Goal: Transaction & Acquisition: Purchase product/service

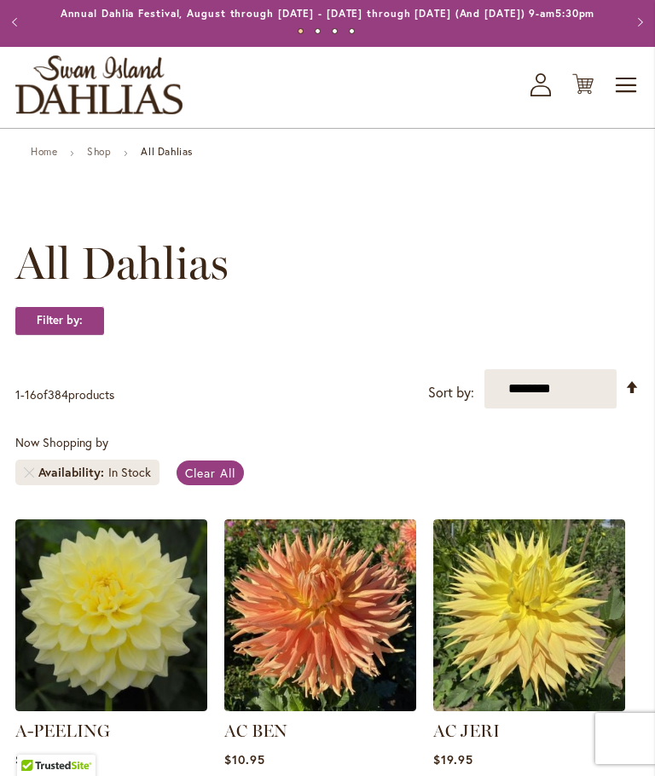
scroll to position [37, 0]
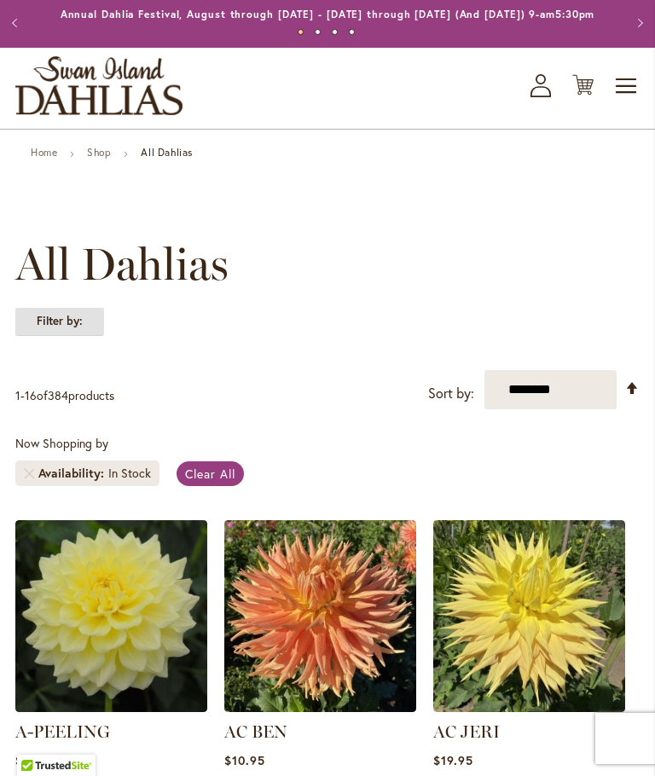
click at [78, 336] on strong "Filter by:" at bounding box center [59, 321] width 89 height 29
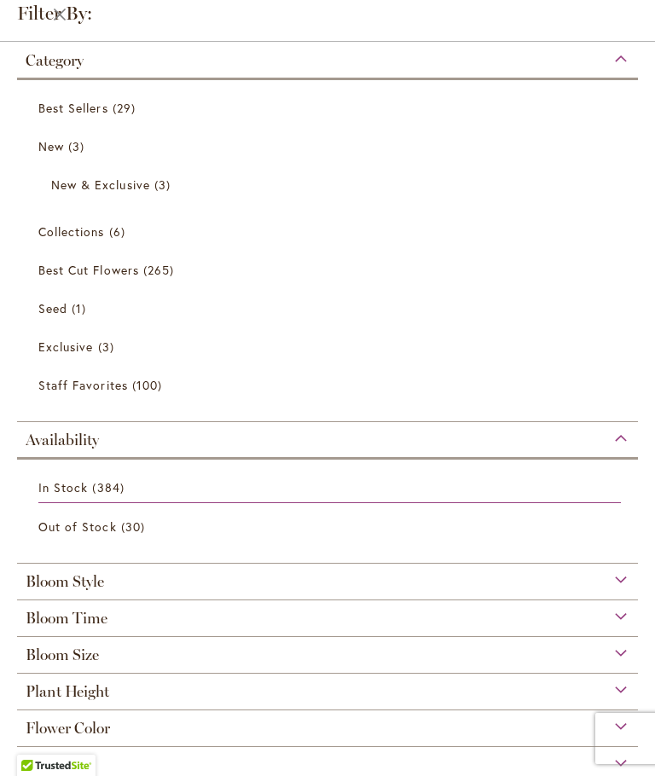
click at [101, 238] on span "Collections" at bounding box center [71, 231] width 66 height 16
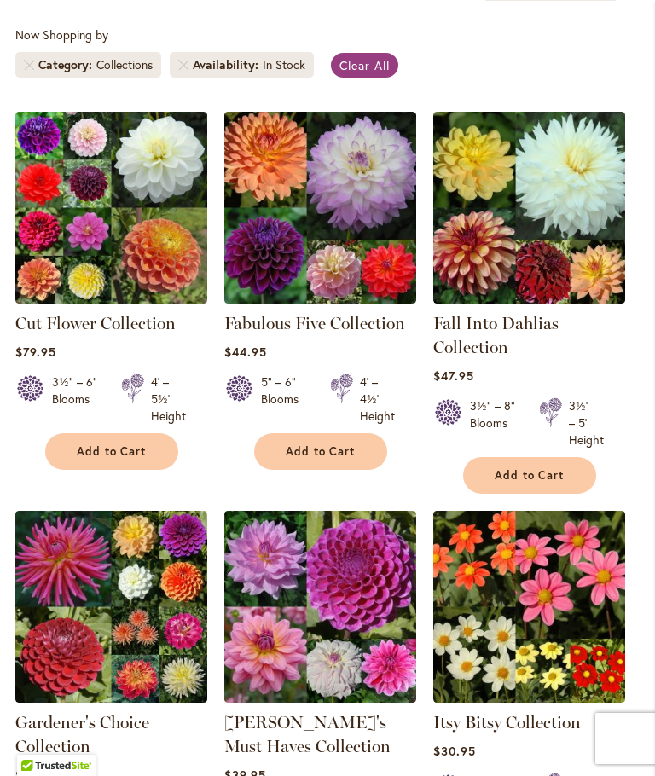
scroll to position [443, 0]
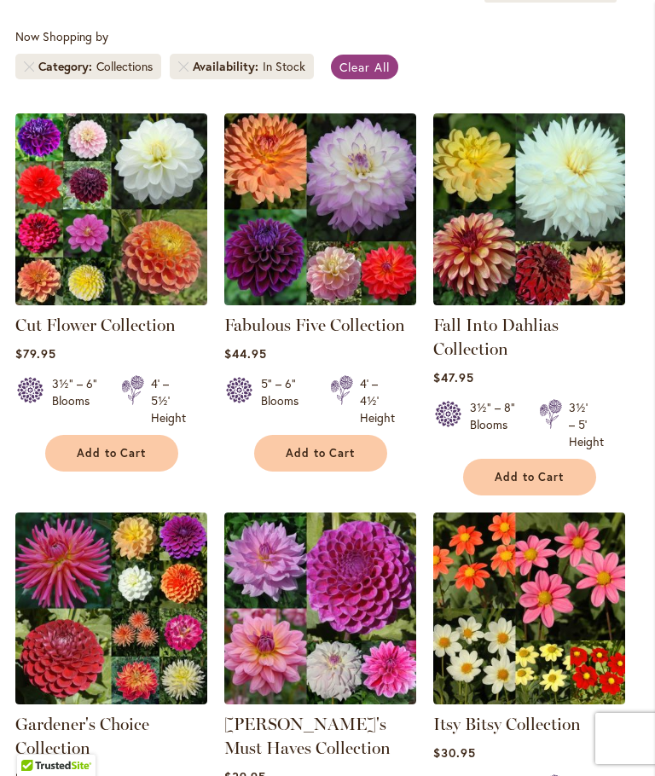
click at [607, 610] on img at bounding box center [529, 608] width 192 height 192
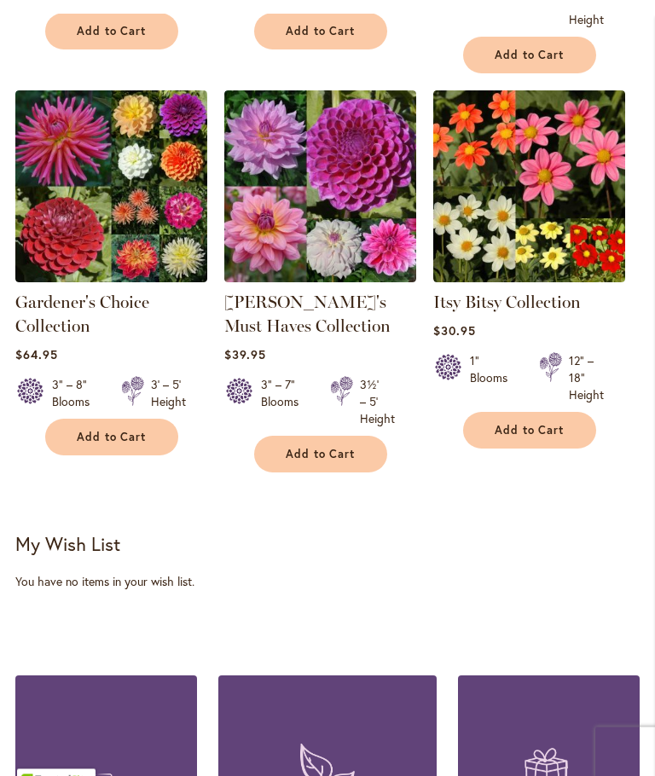
scroll to position [774, 0]
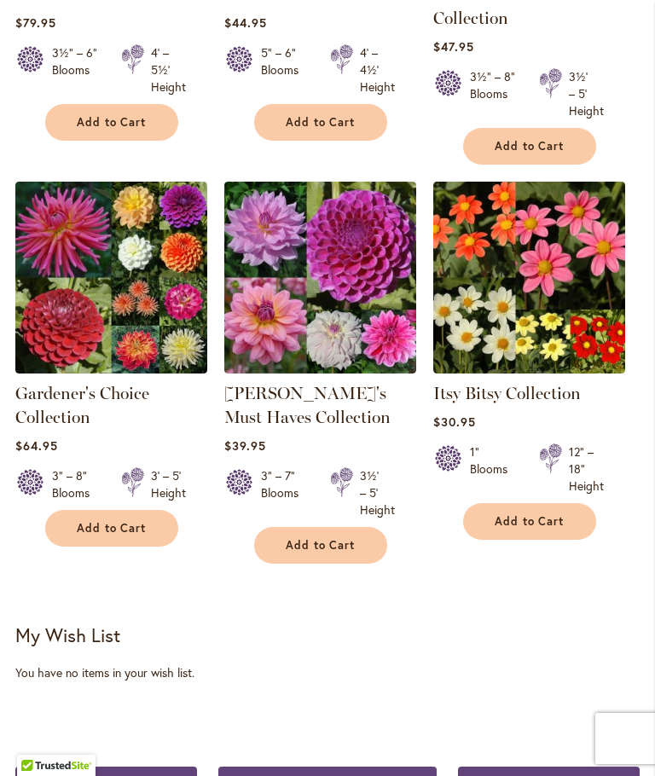
click at [292, 410] on link "Heather's Must Haves Collection" at bounding box center [307, 405] width 166 height 44
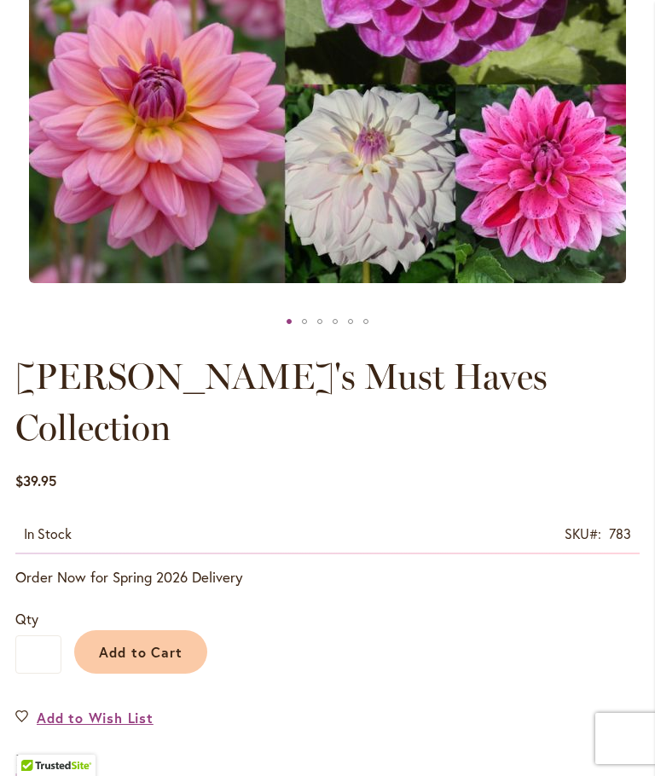
scroll to position [567, 0]
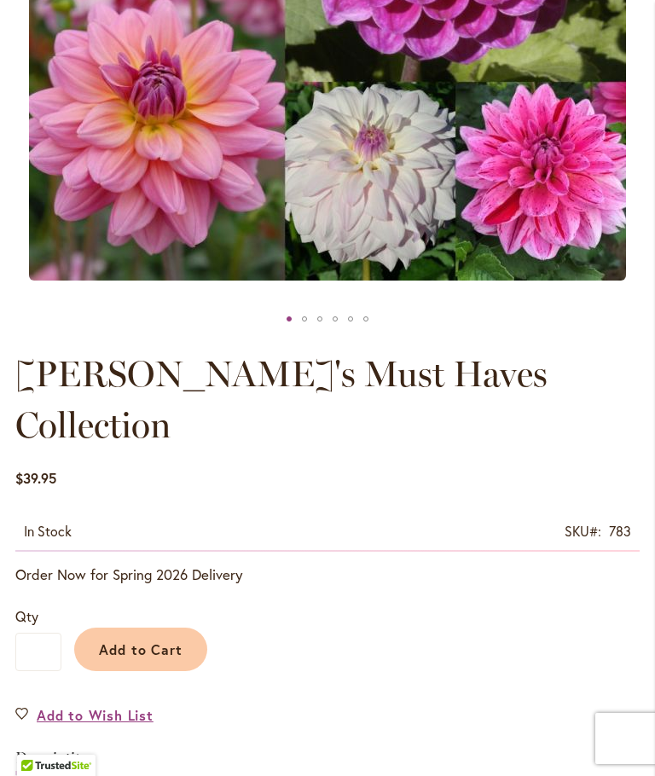
click at [145, 640] on span "Add to Cart" at bounding box center [141, 649] width 84 height 18
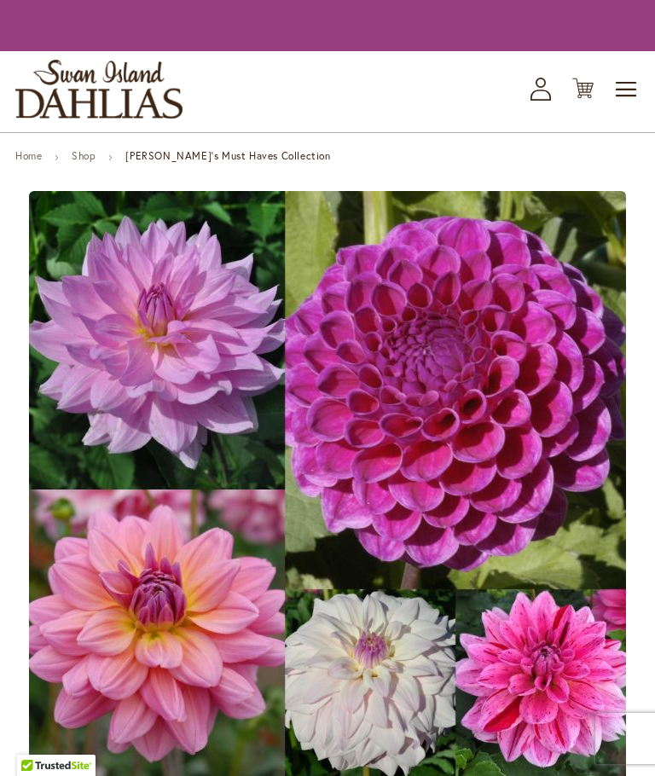
click at [585, 99] on icon at bounding box center [582, 88] width 21 height 20
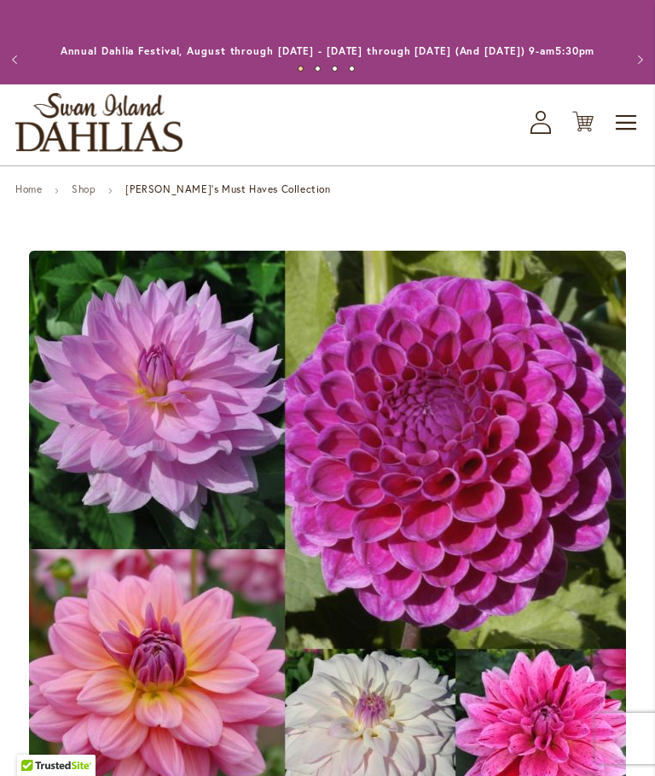
scroll to position [4, 0]
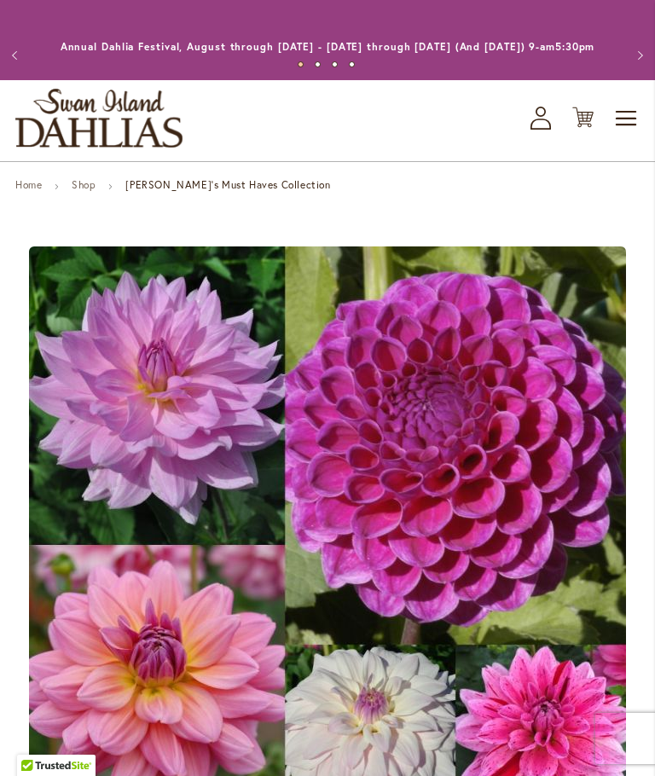
click at [583, 128] on icon at bounding box center [582, 117] width 21 height 20
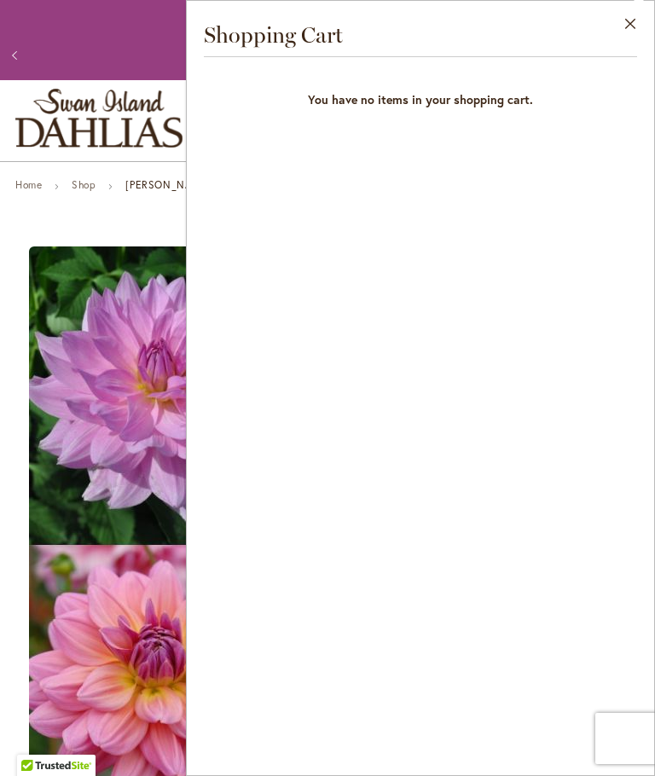
click at [633, 17] on button "Close" at bounding box center [630, 28] width 47 height 54
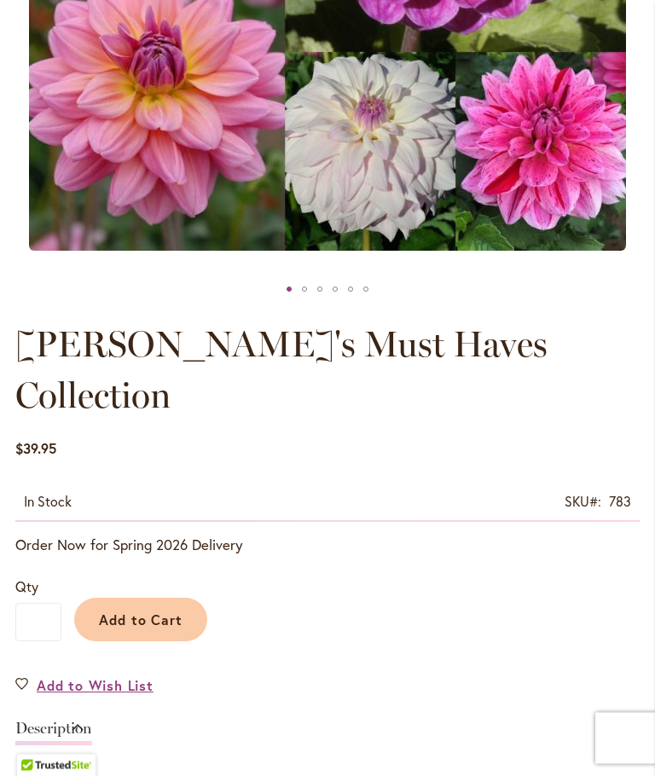
scroll to position [598, 0]
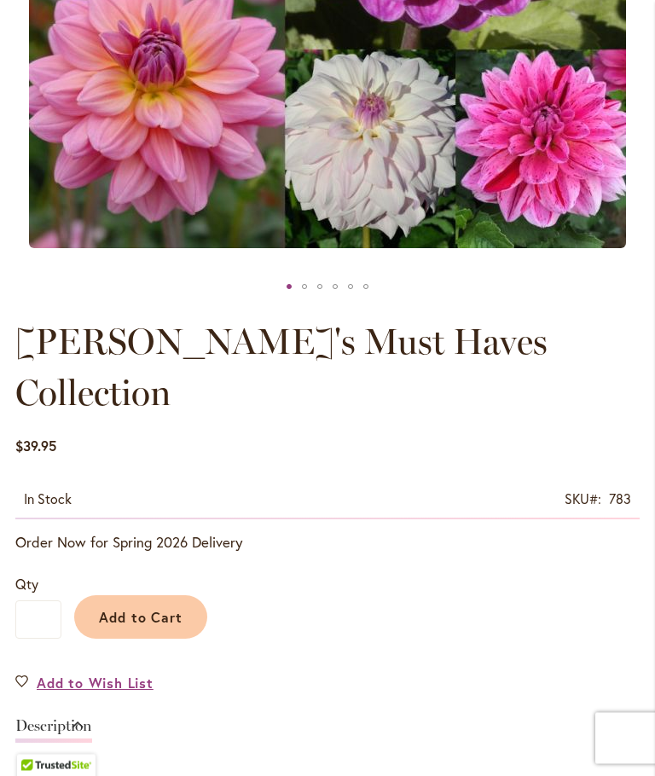
click at [158, 609] on span "Add to Cart" at bounding box center [141, 618] width 84 height 18
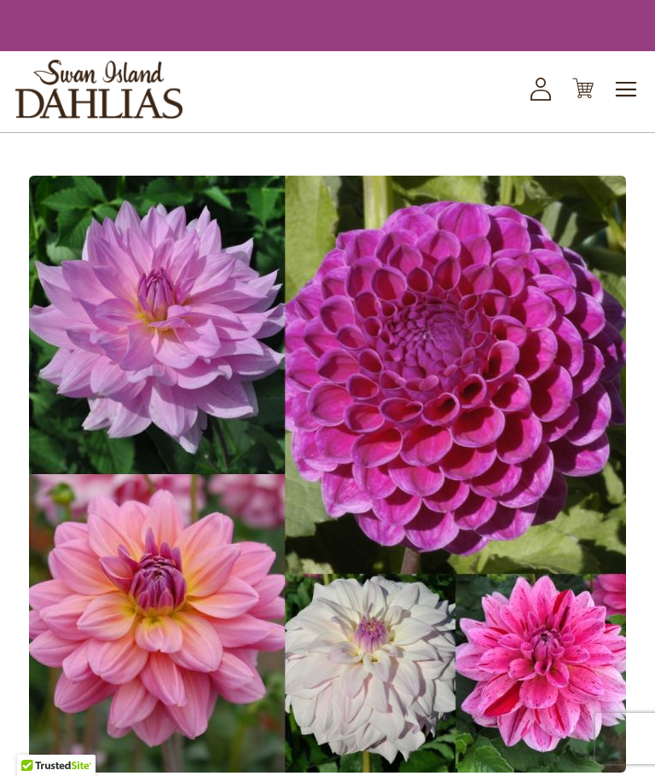
click at [583, 99] on icon "Cart .cls-1 { fill: #231f20; }" at bounding box center [582, 88] width 21 height 21
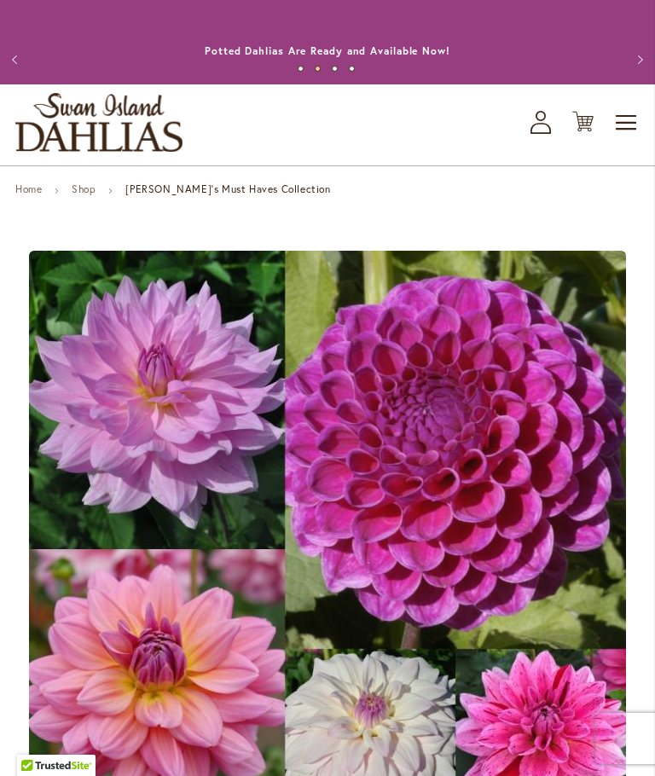
click at [598, 124] on div "Toggle Nav Shop All Shop Dahlia Tubers Collections Fresh Cut Dahlias Gardening …" at bounding box center [327, 124] width 655 height 81
click at [587, 132] on icon at bounding box center [582, 122] width 21 height 20
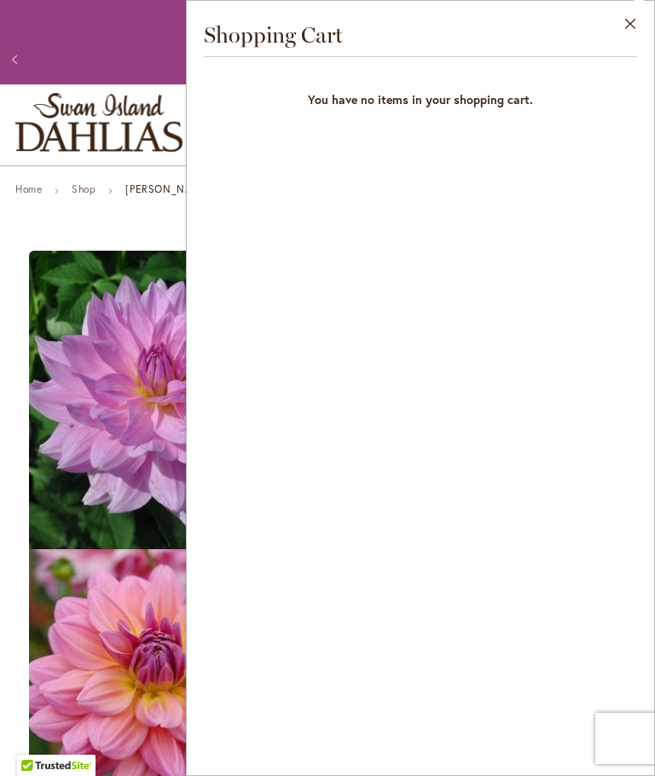
click at [638, 16] on button "Close" at bounding box center [630, 28] width 47 height 54
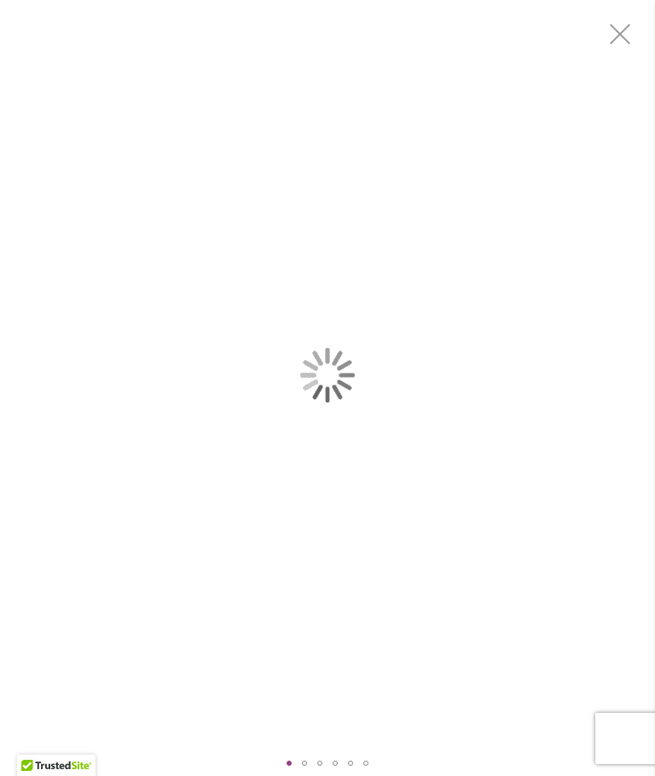
click at [540, 444] on div "Heather's Must Haves Collection" at bounding box center [327, 375] width 655 height 750
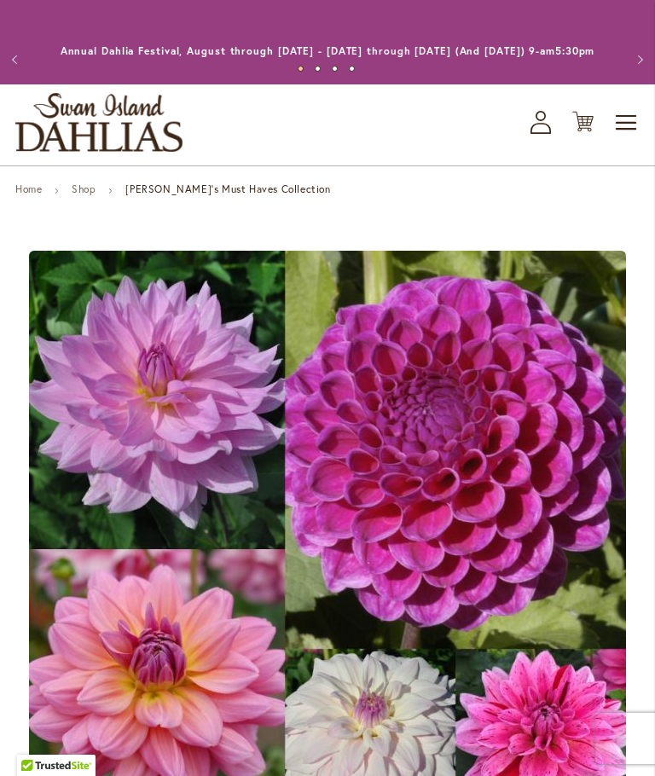
scroll to position [61, 0]
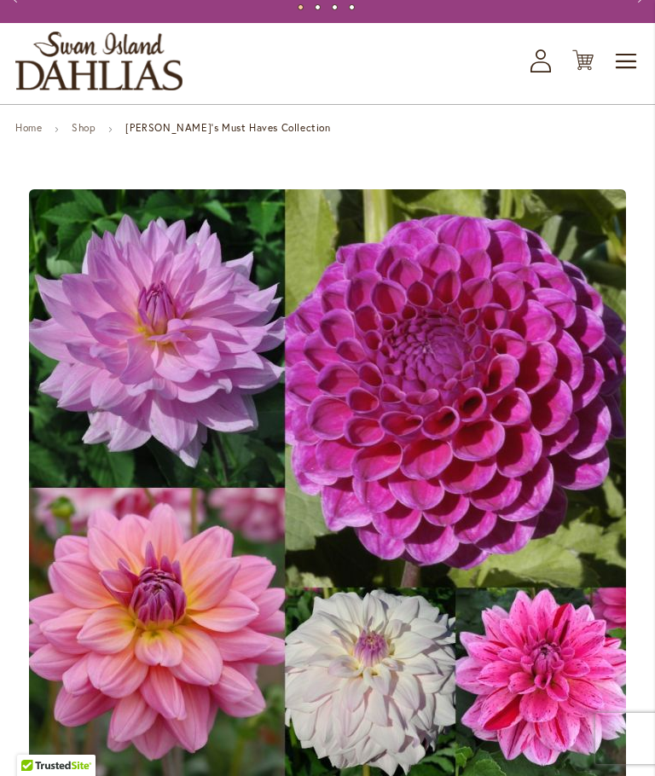
click at [586, 71] on icon "Cart .cls-1 { fill: #231f20; }" at bounding box center [582, 59] width 21 height 21
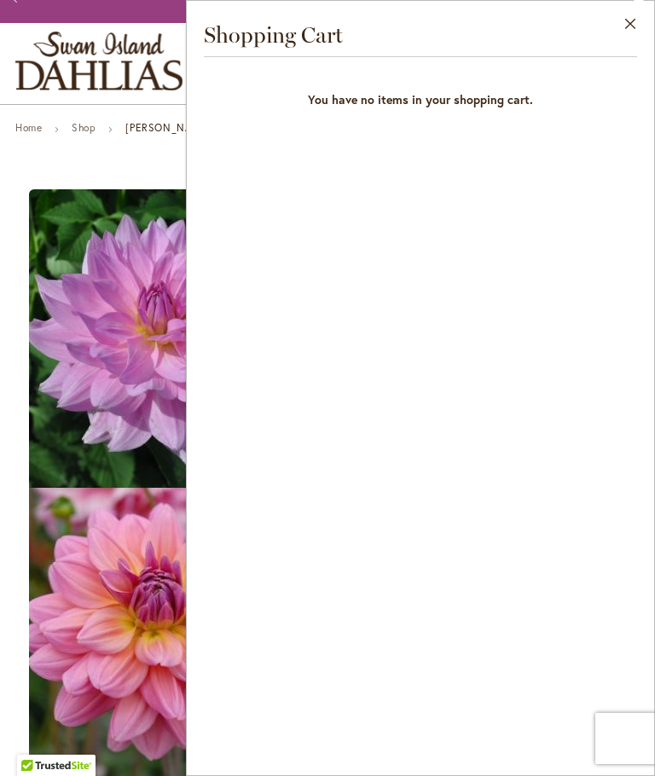
click at [635, 26] on button "Close" at bounding box center [630, 28] width 47 height 54
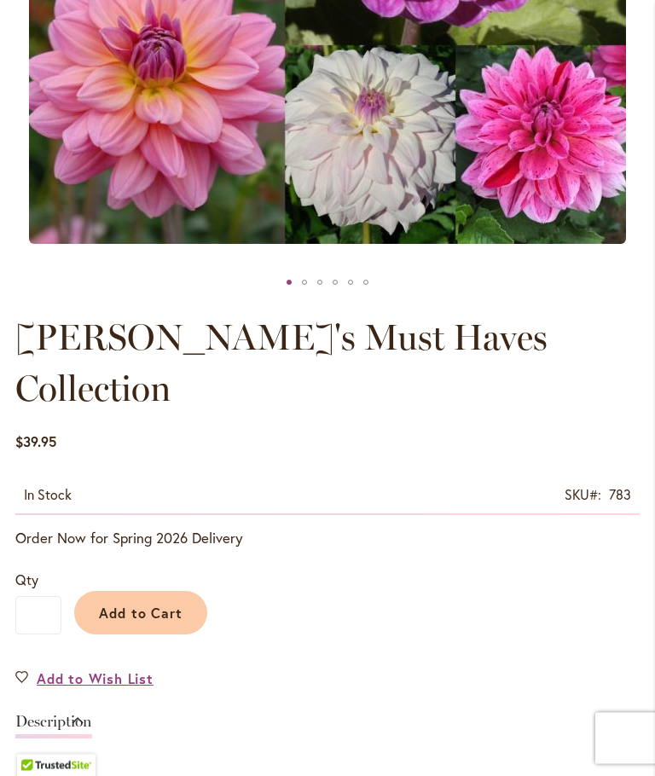
scroll to position [662, 0]
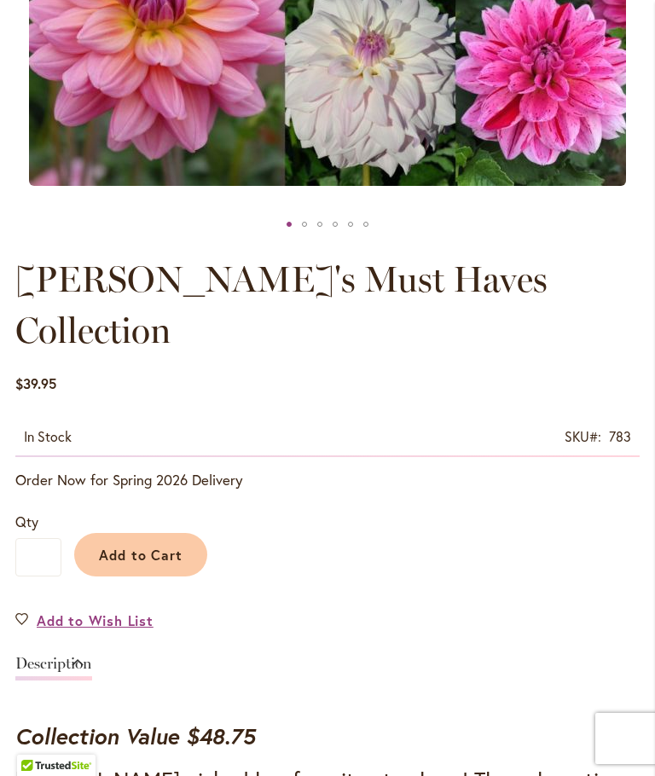
click at [128, 546] on span "Add to Cart" at bounding box center [141, 555] width 84 height 18
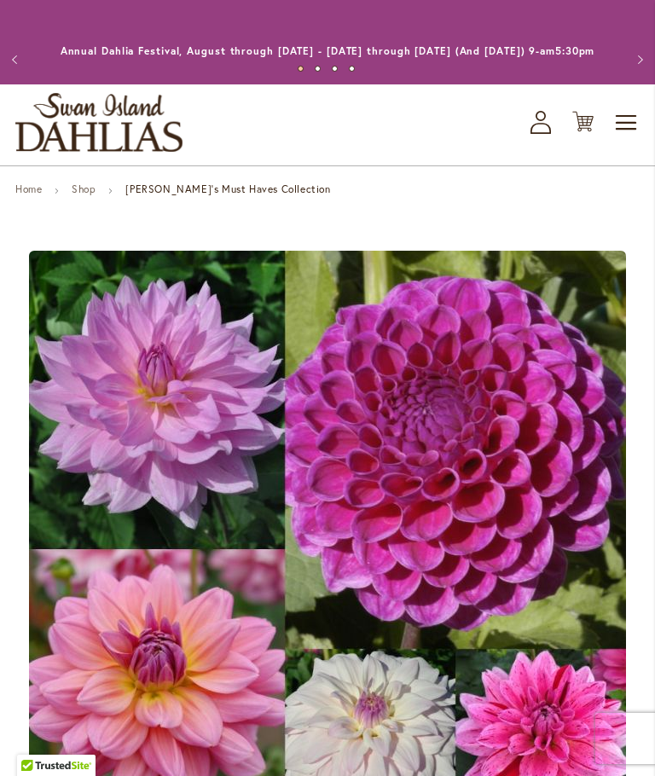
scroll to position [2, 0]
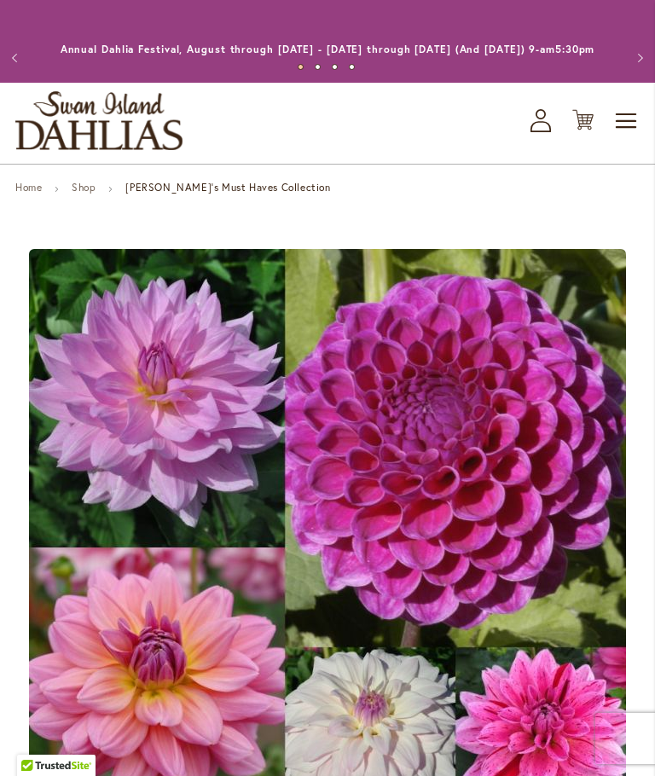
click at [587, 130] on icon "Cart .cls-1 { fill: #231f20; }" at bounding box center [582, 119] width 21 height 21
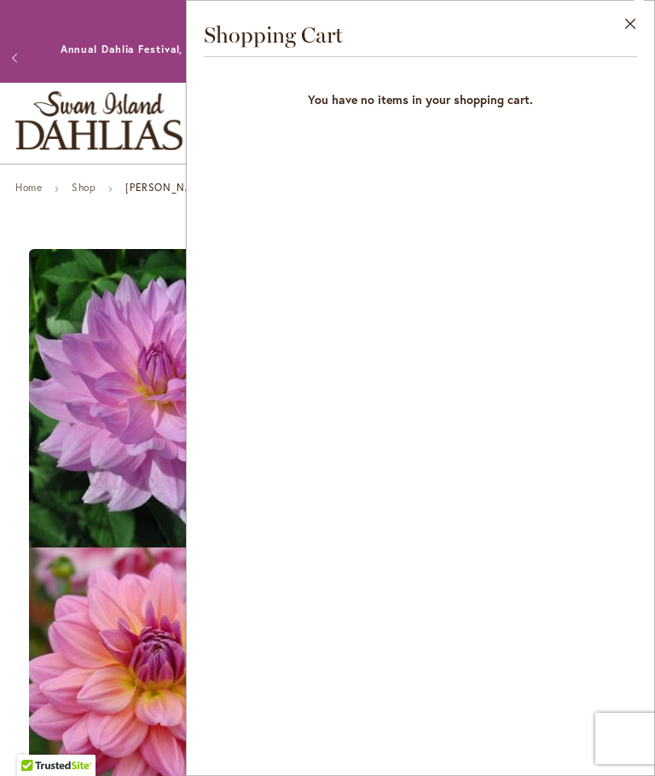
click at [645, 26] on button "Close" at bounding box center [630, 28] width 47 height 54
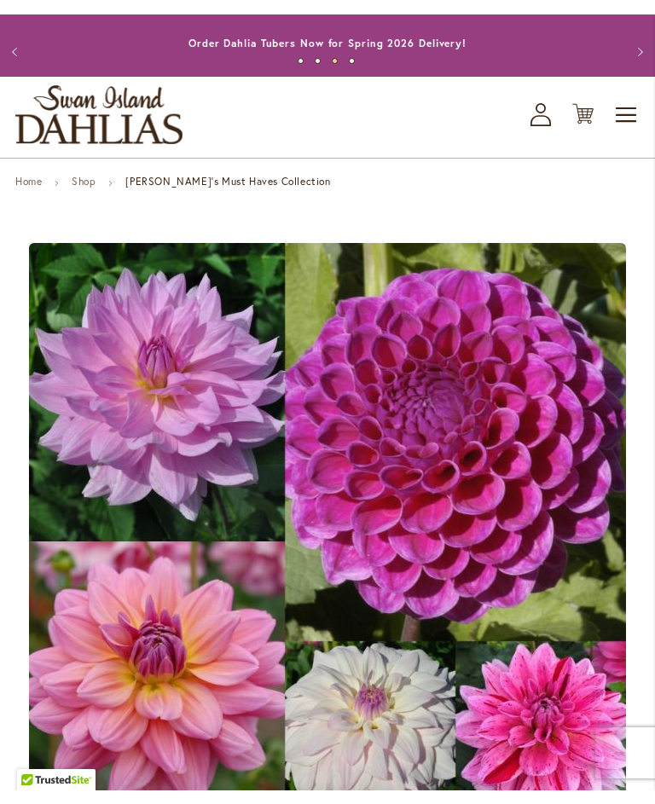
scroll to position [0, 0]
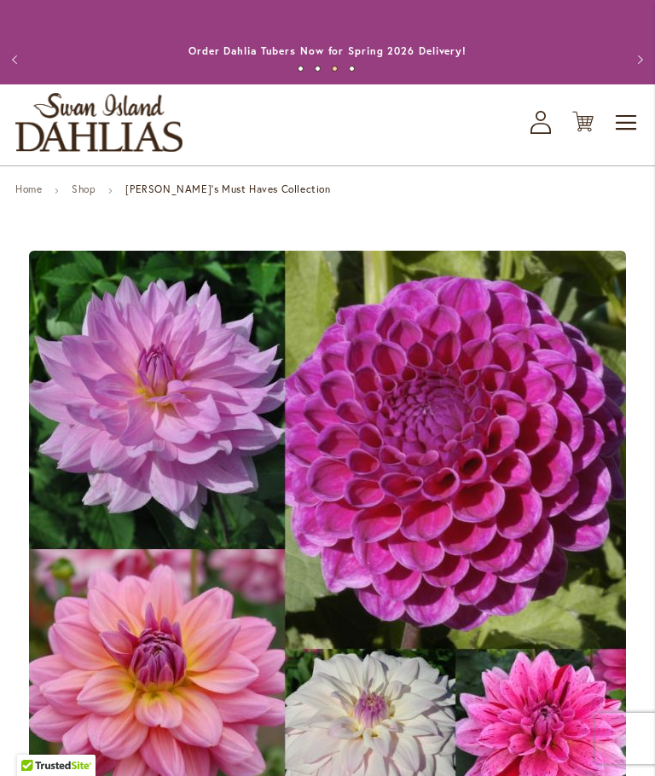
click at [22, 69] on button "Previous" at bounding box center [17, 60] width 34 height 34
click at [24, 72] on button "Previous" at bounding box center [17, 60] width 34 height 34
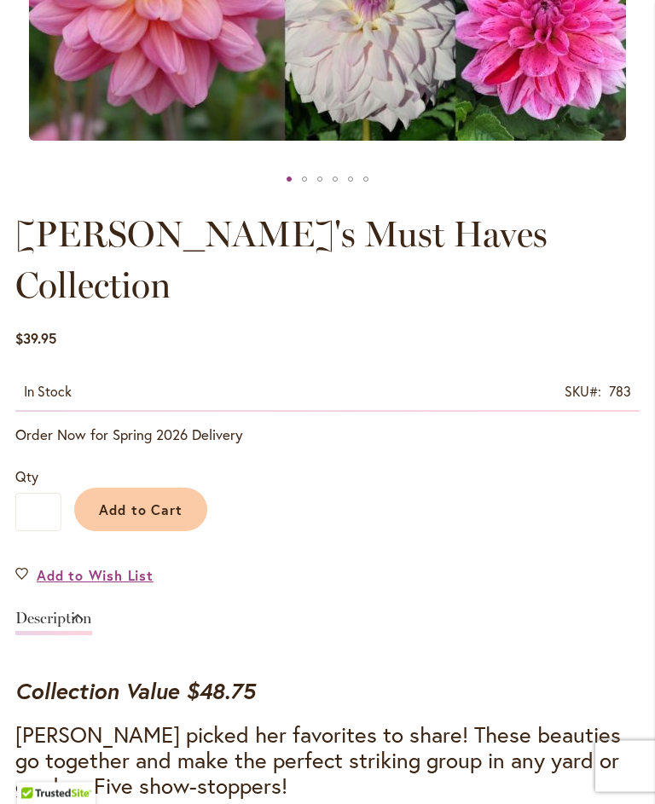
scroll to position [736, 0]
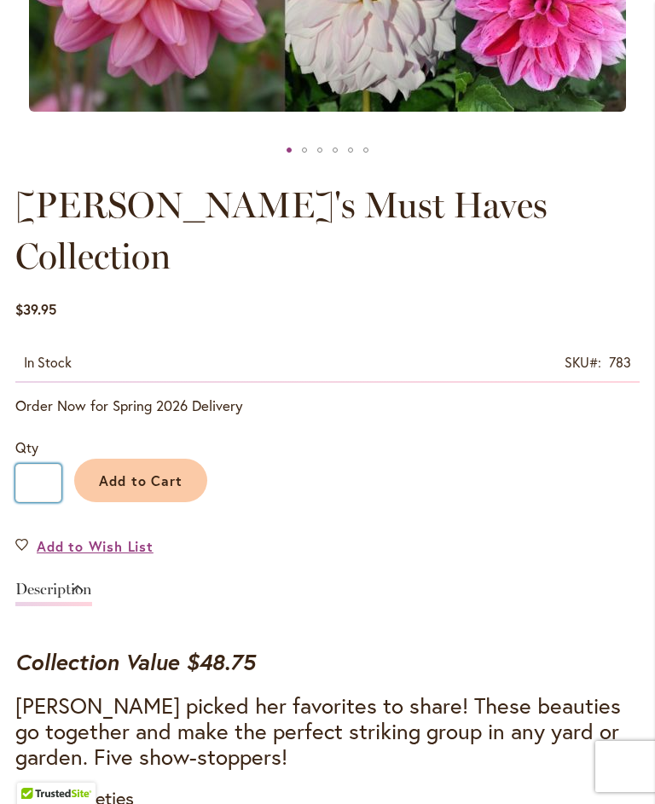
click at [49, 464] on input "*" at bounding box center [38, 483] width 46 height 38
type input "*"
click at [159, 471] on span "Add to Cart" at bounding box center [141, 480] width 84 height 18
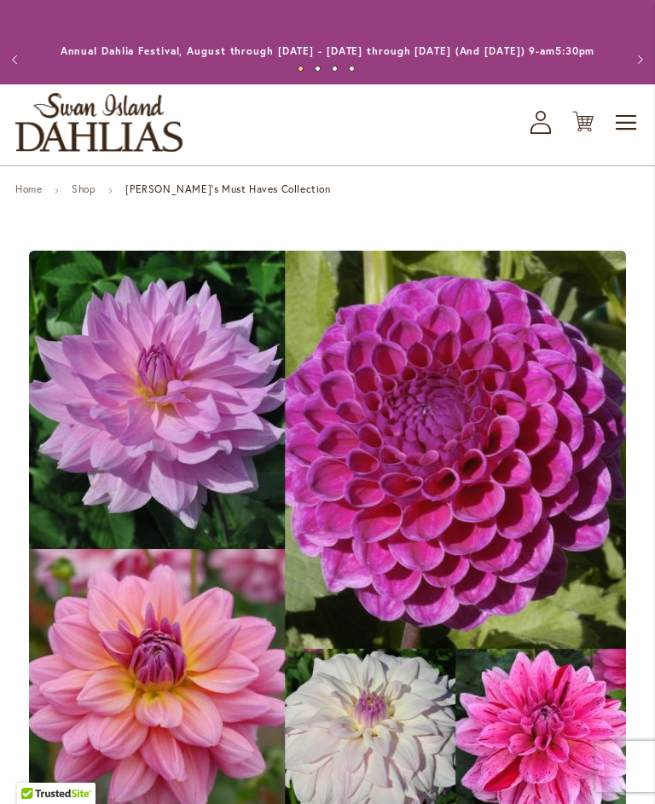
scroll to position [2, 0]
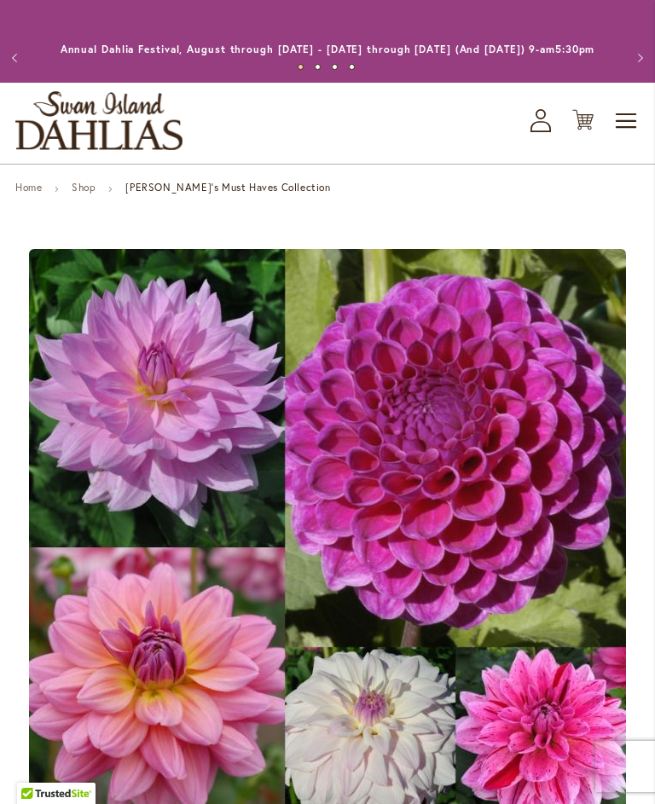
click at [580, 130] on icon "Cart .cls-1 { fill: #231f20; }" at bounding box center [582, 119] width 21 height 21
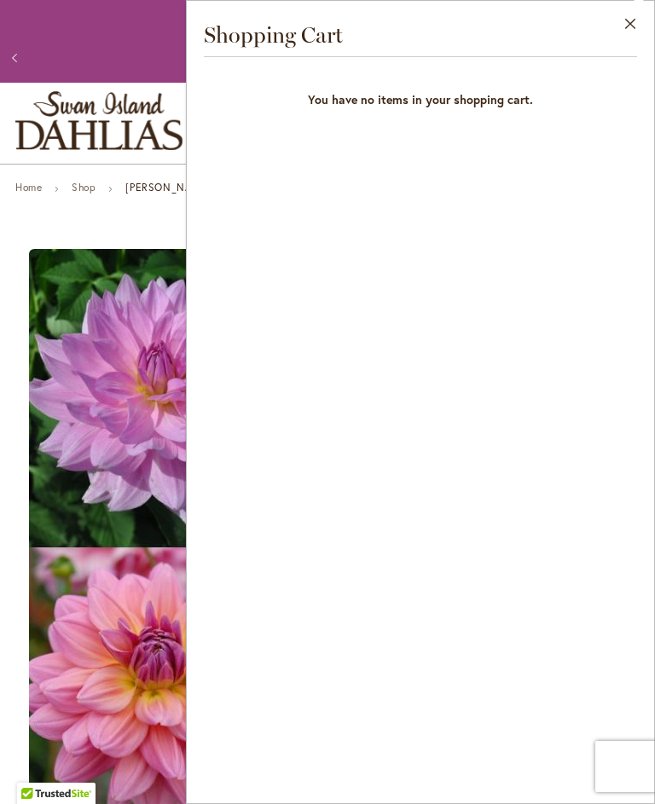
click at [633, 32] on button "Close" at bounding box center [630, 28] width 47 height 54
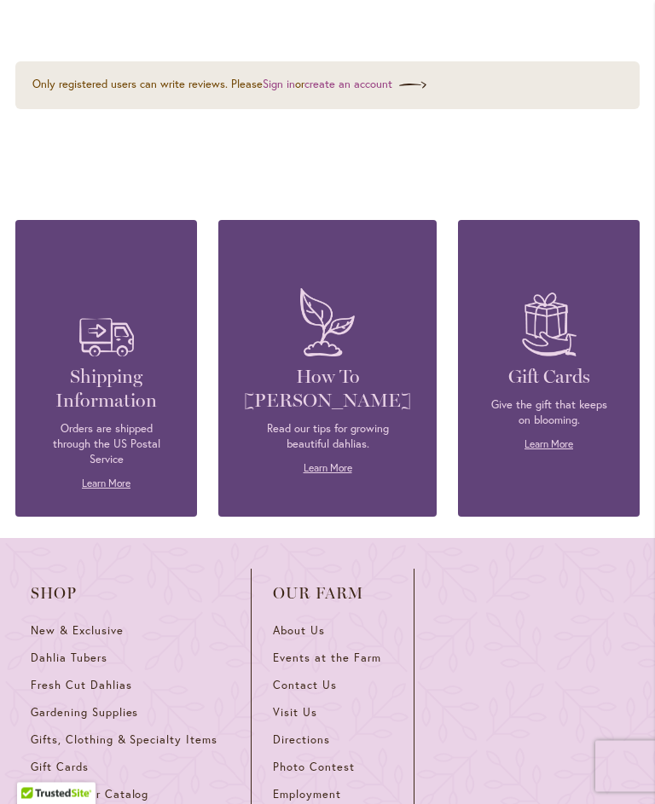
scroll to position [2903, 0]
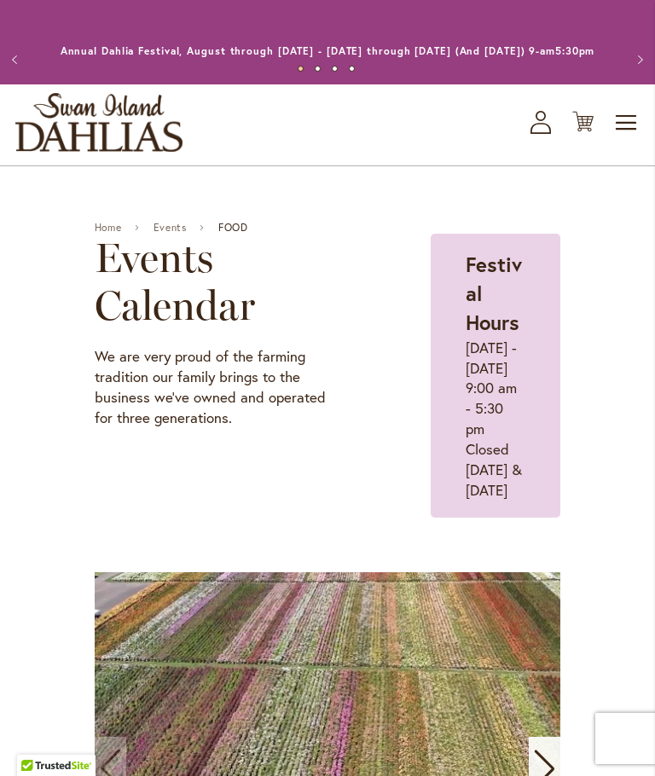
click at [616, 135] on span "Toggle Nav" at bounding box center [627, 123] width 26 height 34
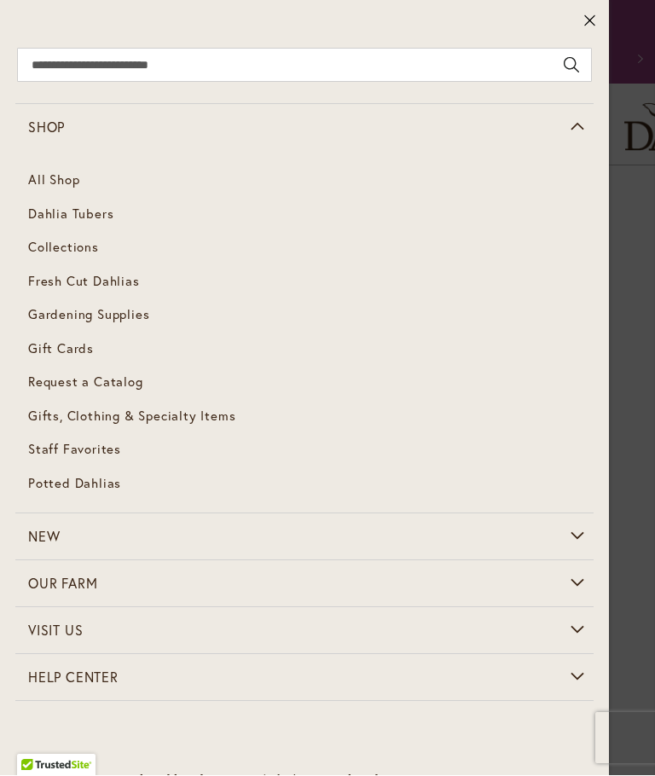
click at [78, 137] on link "Shop" at bounding box center [304, 128] width 578 height 46
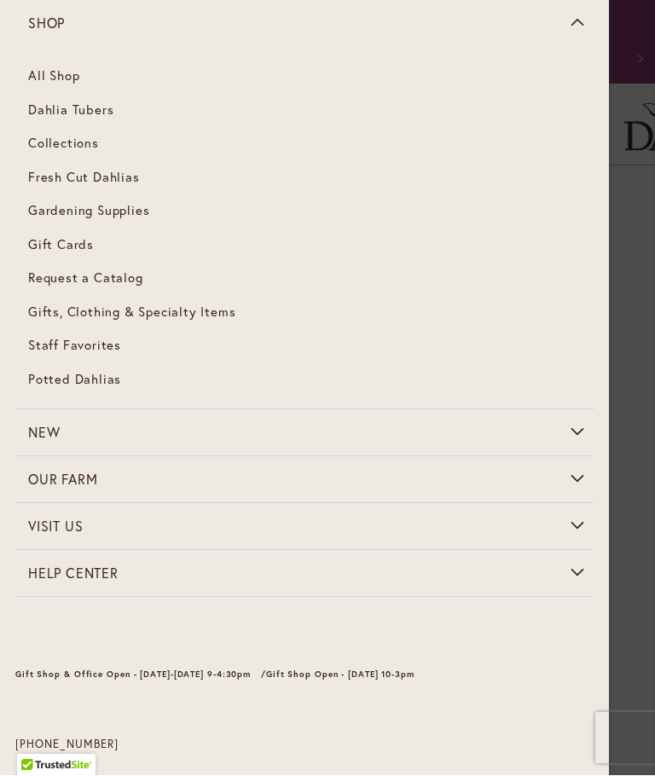
click at [89, 124] on link "Dahlia Tubers" at bounding box center [304, 111] width 578 height 34
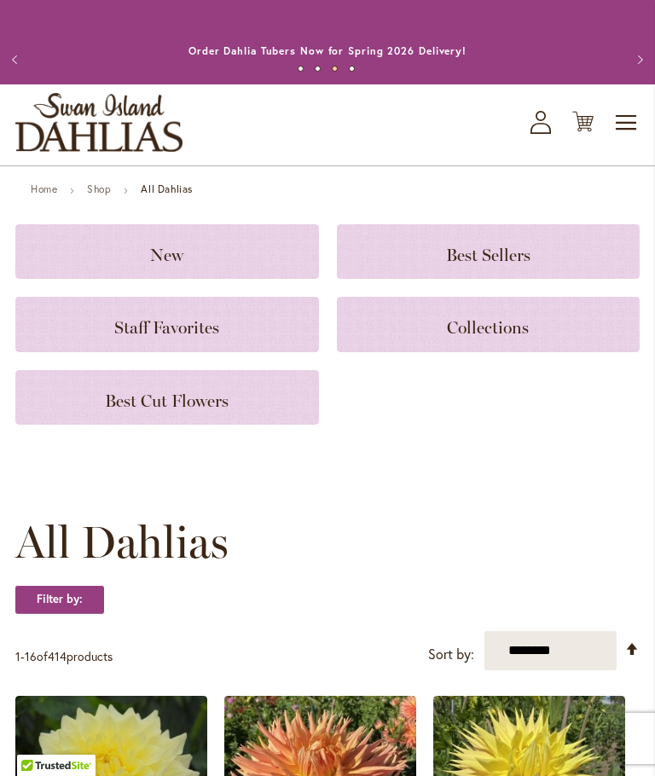
click at [517, 338] on span "Collections" at bounding box center [488, 327] width 82 height 20
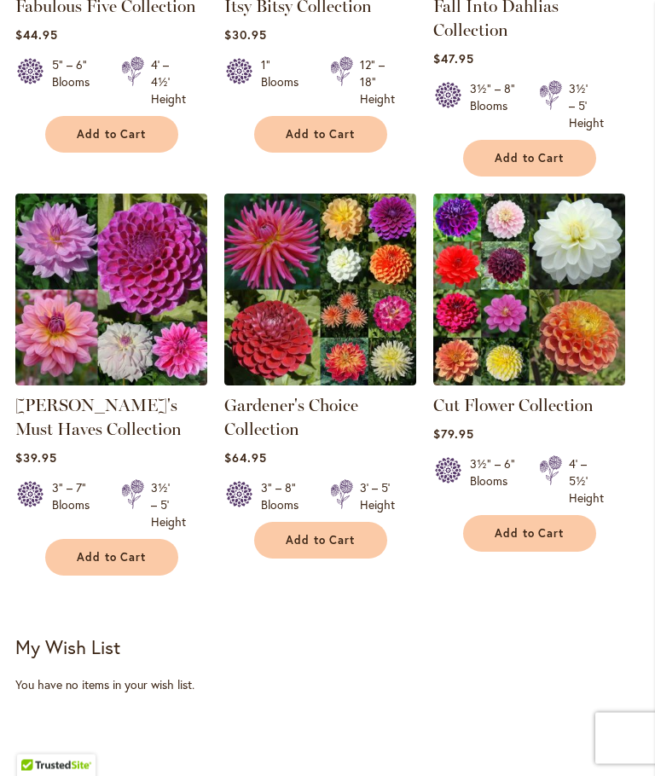
scroll to position [660, 0]
click at [81, 433] on link "[PERSON_NAME]'s Must Haves Collection" at bounding box center [98, 417] width 166 height 44
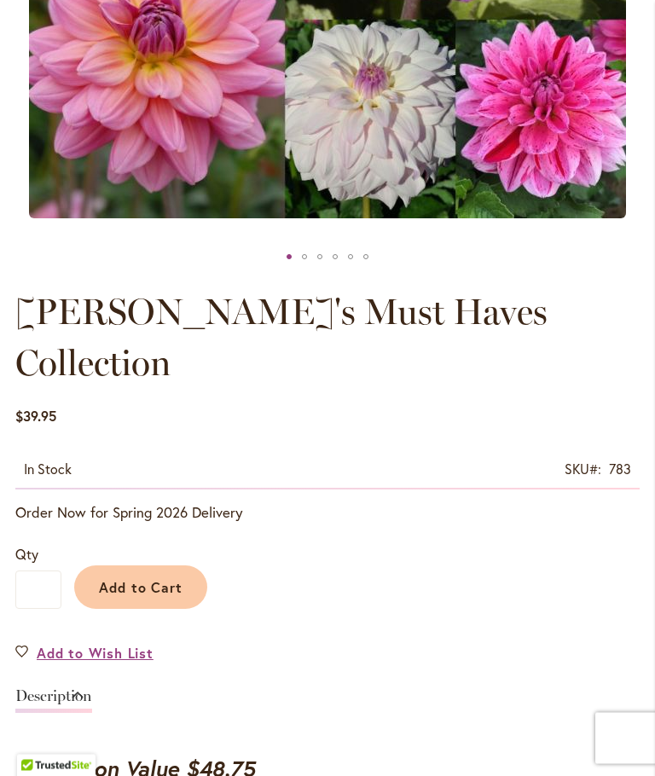
scroll to position [633, 0]
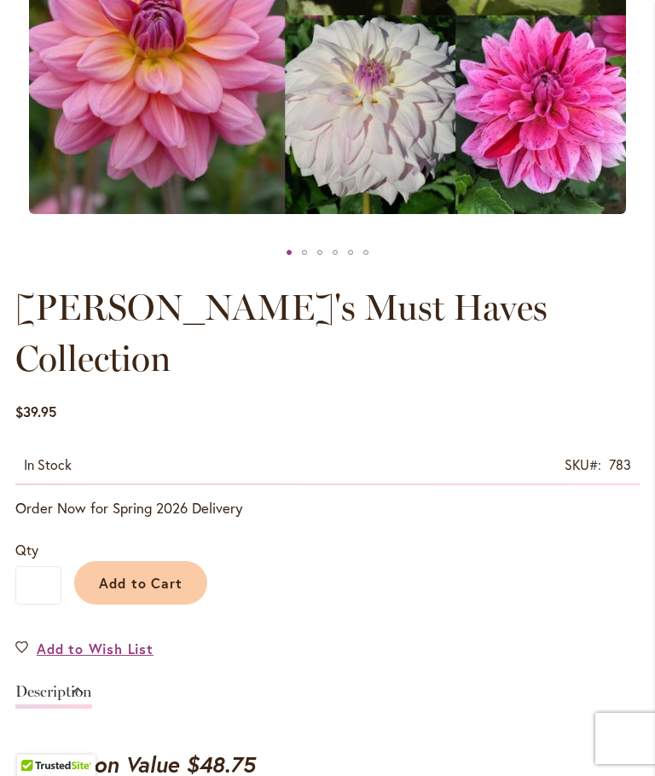
click at [149, 574] on span "Add to Cart" at bounding box center [141, 583] width 84 height 18
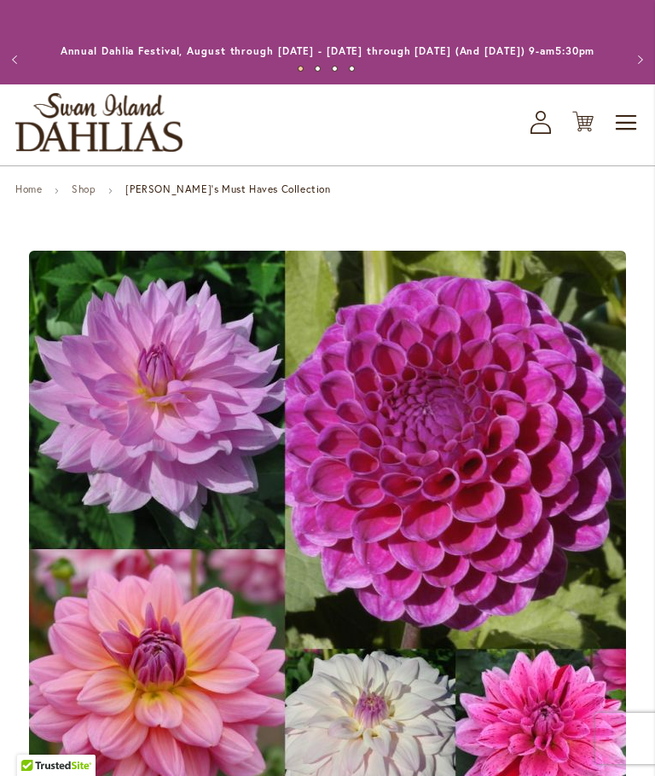
scroll to position [2, 0]
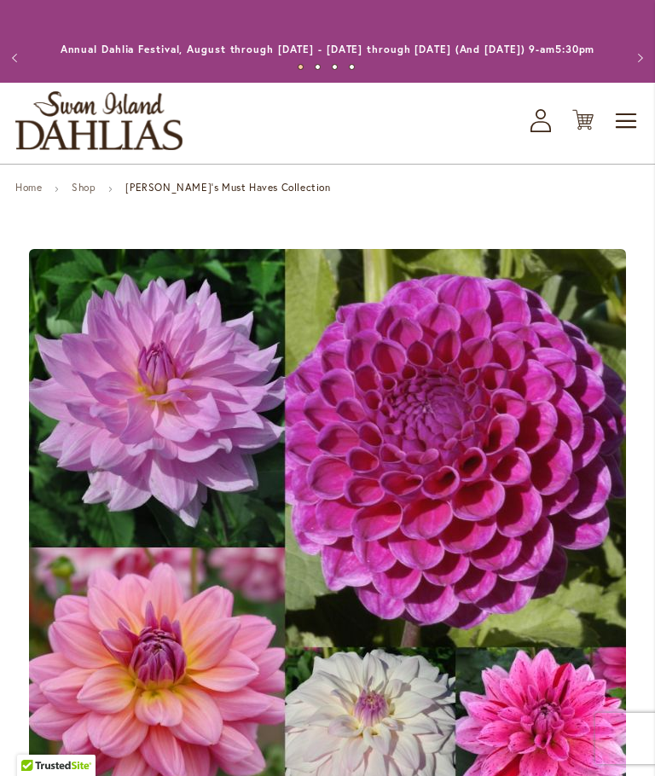
click at [576, 130] on icon "Cart .cls-1 { fill: #231f20; }" at bounding box center [582, 119] width 21 height 21
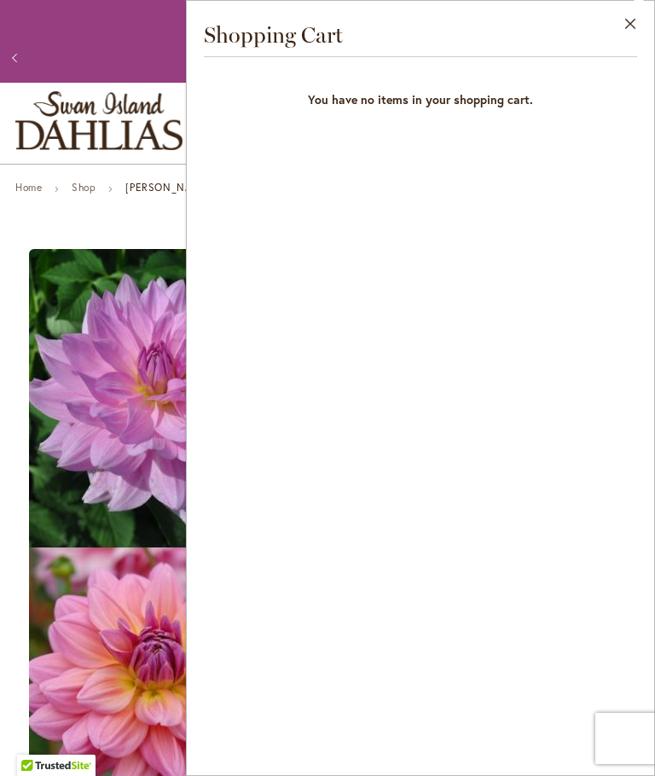
click at [612, 15] on button "Close" at bounding box center [630, 28] width 47 height 54
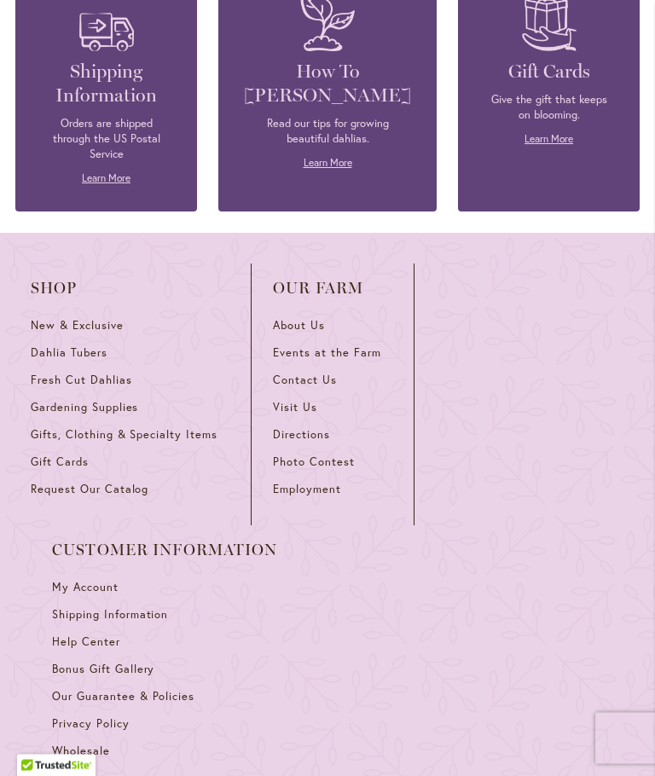
scroll to position [3542, 0]
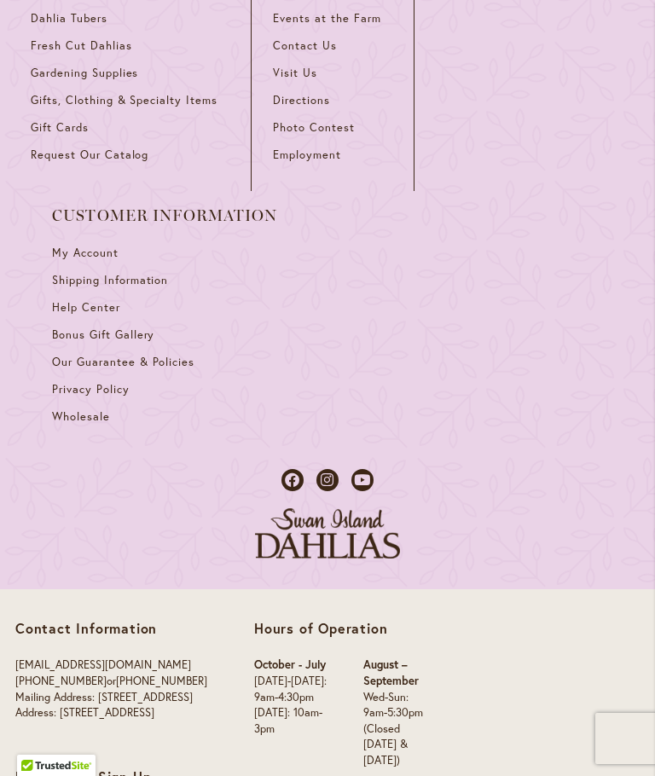
click at [67, 657] on link "[EMAIL_ADDRESS][DOMAIN_NAME]" at bounding box center [103, 664] width 176 height 14
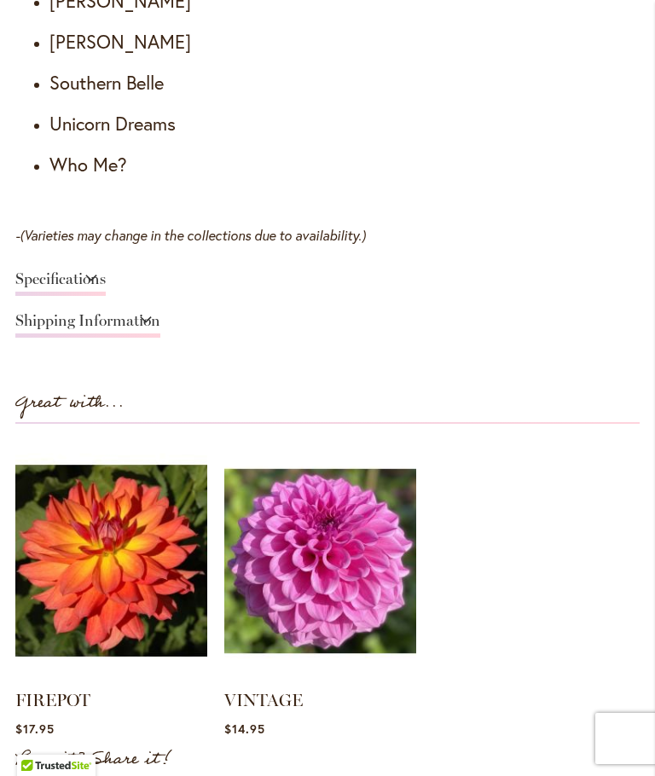
scroll to position [1761, 0]
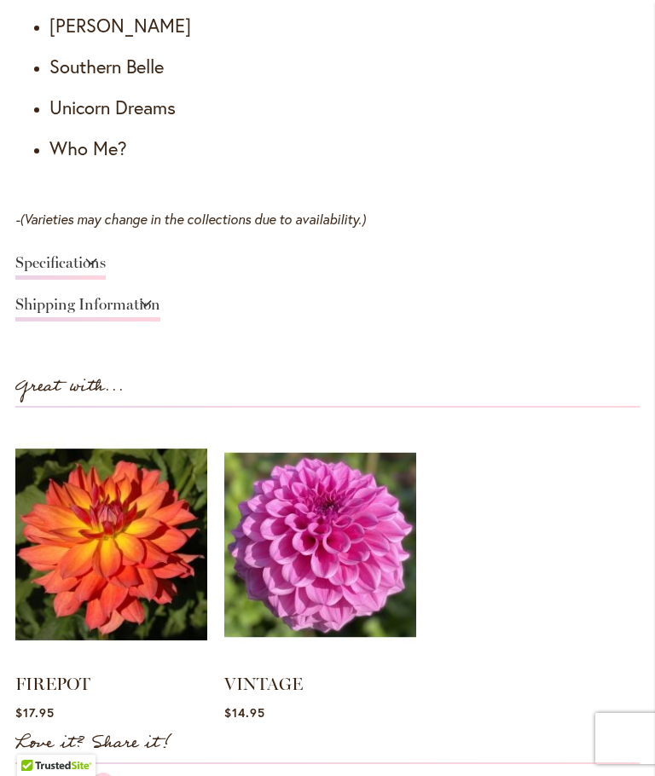
click at [271, 673] on link "VINTAGE" at bounding box center [263, 683] width 78 height 20
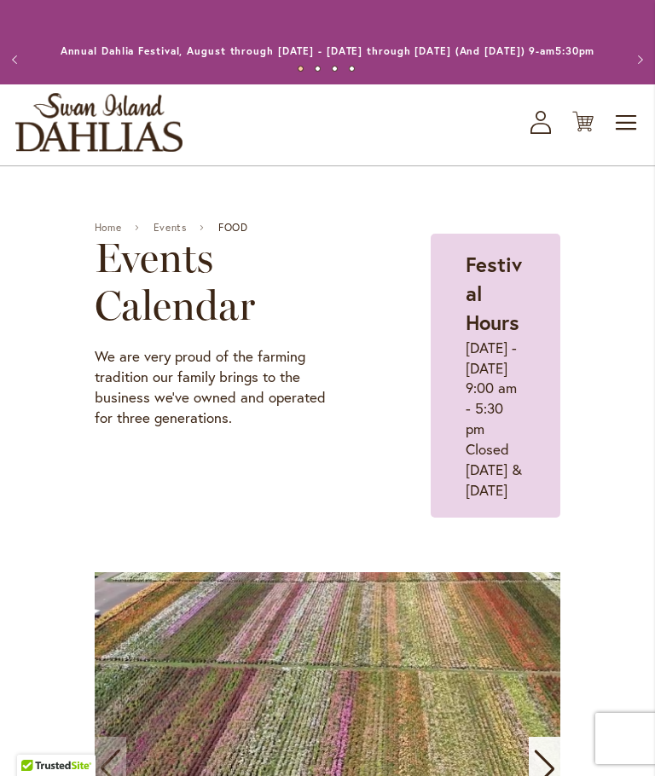
click at [629, 140] on span "Toggle Nav" at bounding box center [627, 123] width 26 height 34
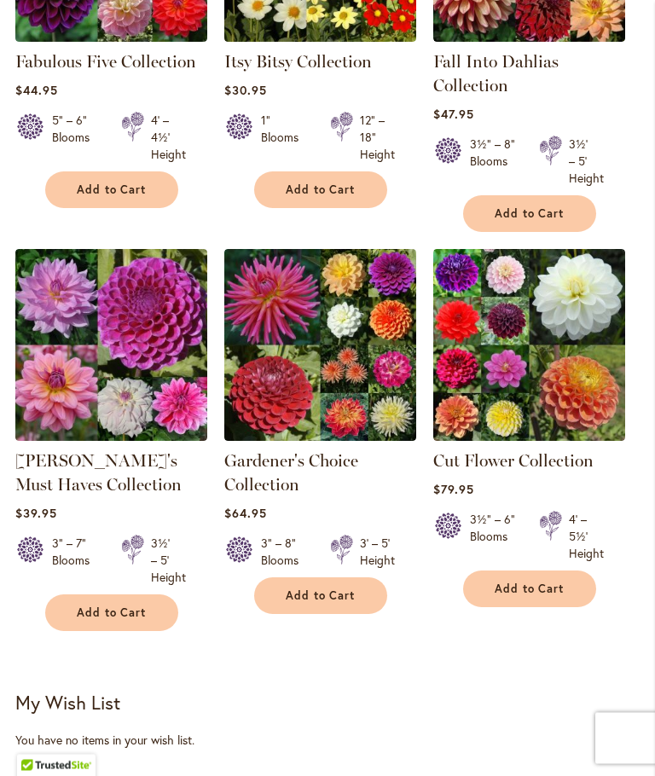
scroll to position [604, 0]
click at [76, 494] on link "[PERSON_NAME]'s Must Haves Collection" at bounding box center [98, 472] width 166 height 44
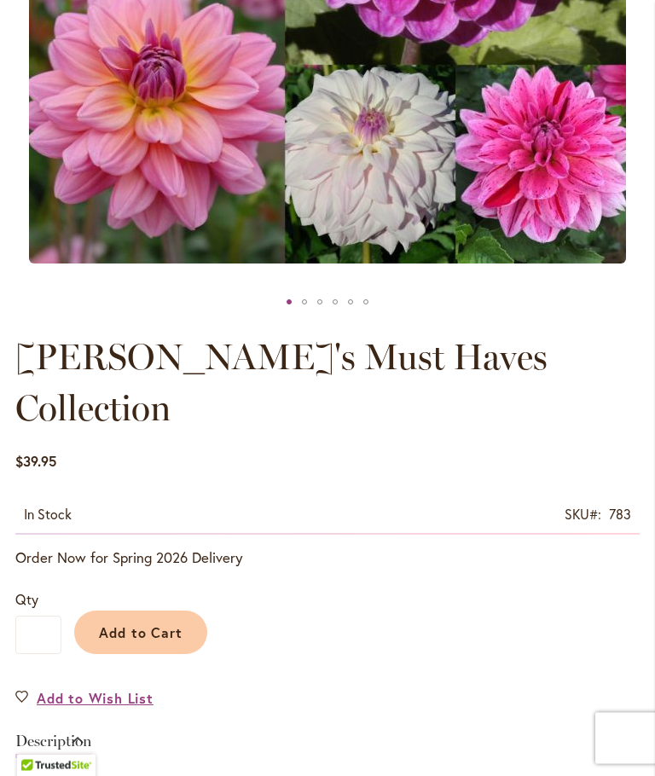
scroll to position [584, 0]
click at [555, 589] on div "Add to Cart" at bounding box center [350, 628] width 578 height 78
click at [148, 623] on span "Add to Cart" at bounding box center [141, 632] width 84 height 18
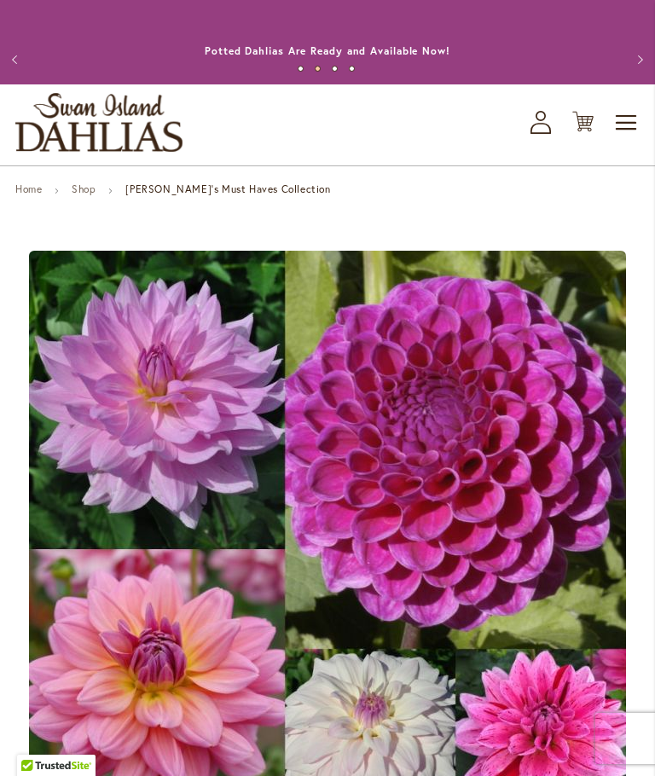
click at [629, 136] on span "Toggle Nav" at bounding box center [627, 123] width 26 height 34
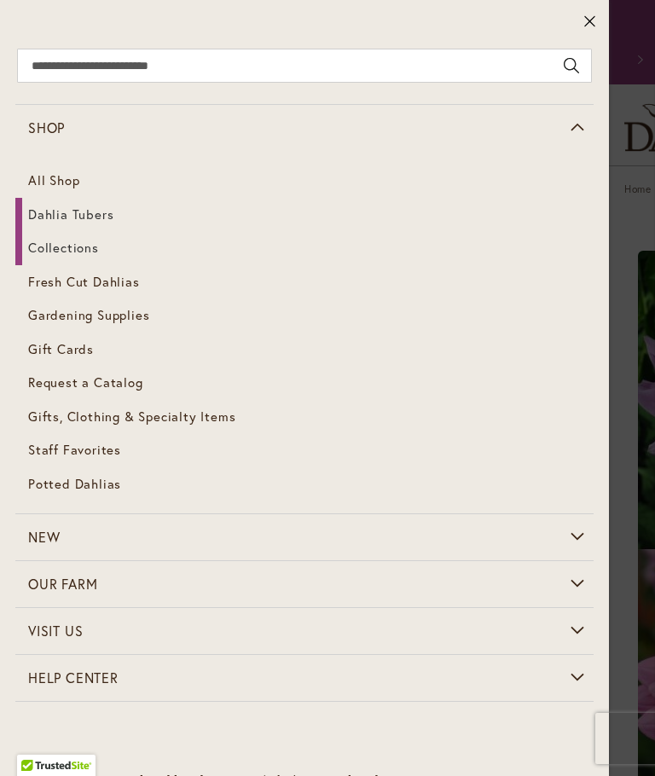
click at [99, 223] on link "Dahlia Tubers" at bounding box center [304, 215] width 578 height 34
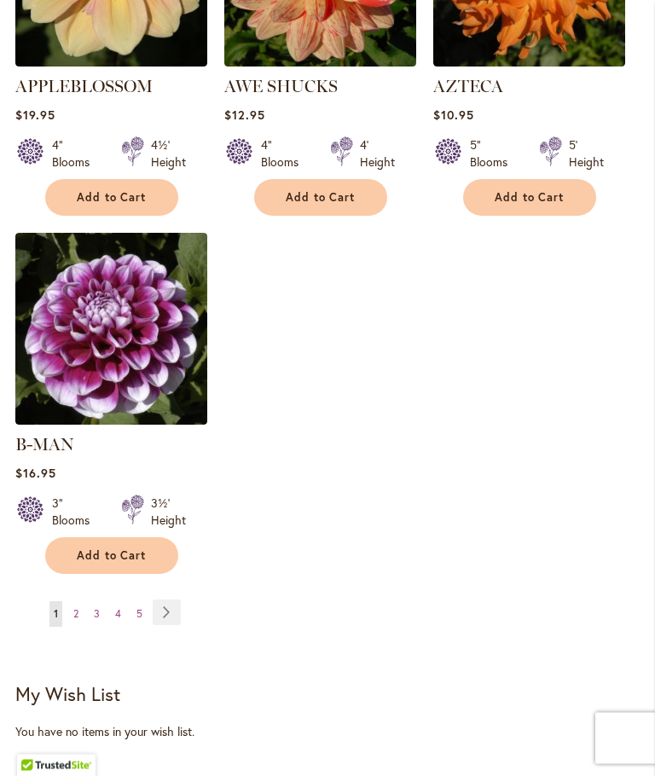
scroll to position [2306, 0]
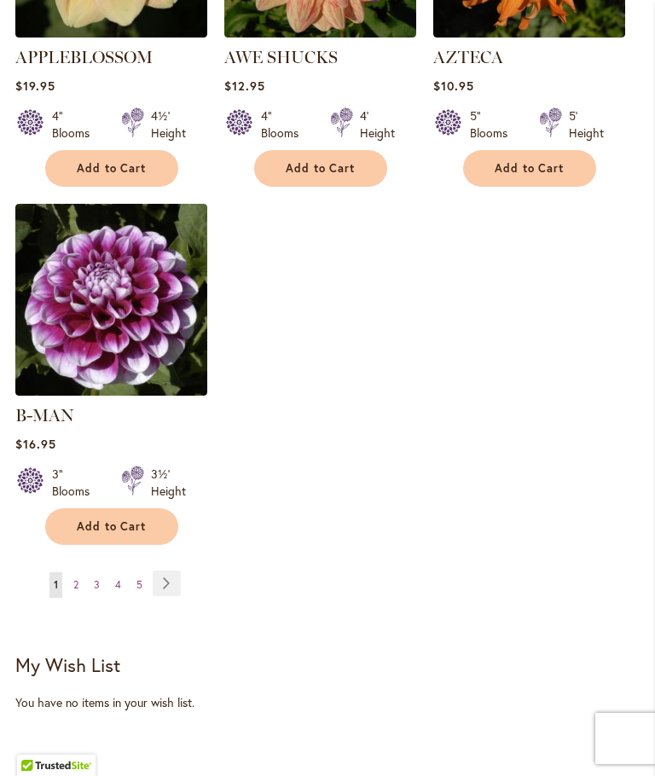
click at [169, 575] on link "Page Next" at bounding box center [167, 583] width 28 height 26
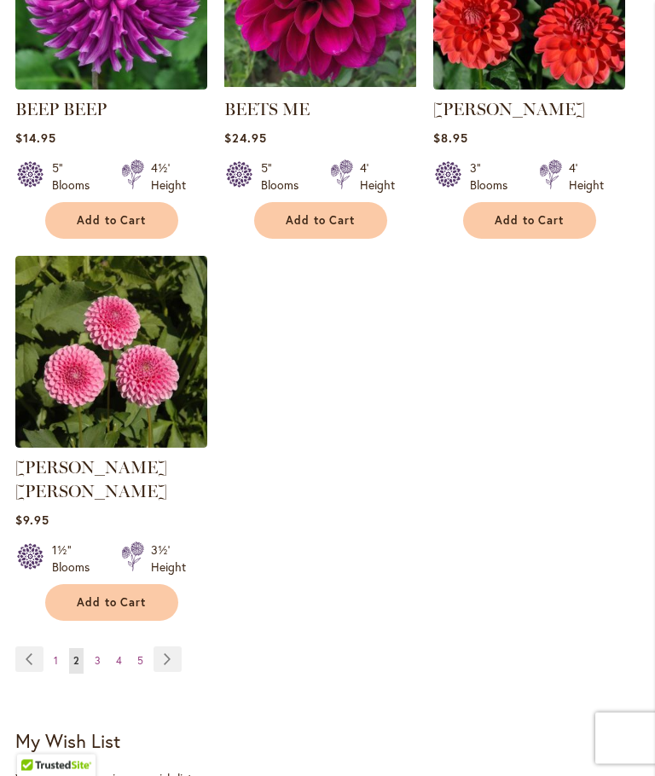
scroll to position [2240, 0]
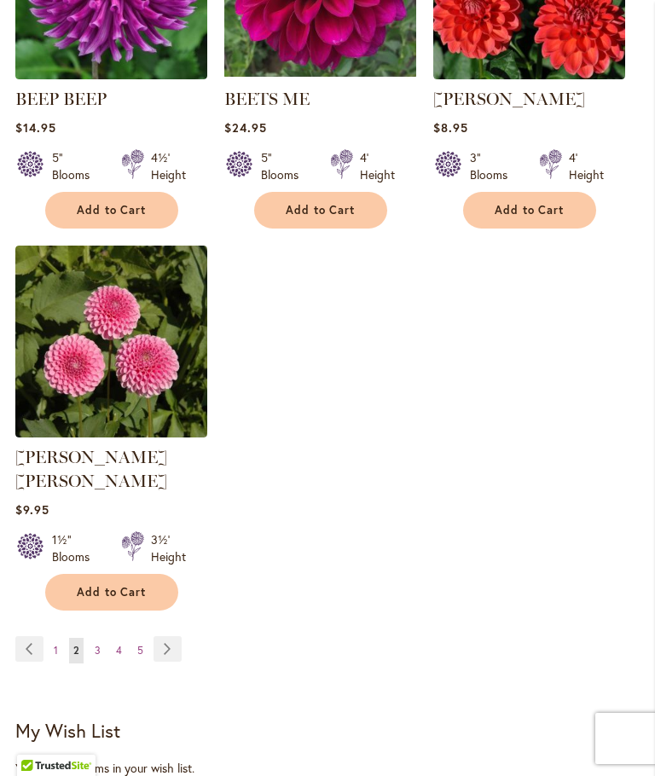
click at [173, 645] on link "Page Next" at bounding box center [167, 649] width 28 height 26
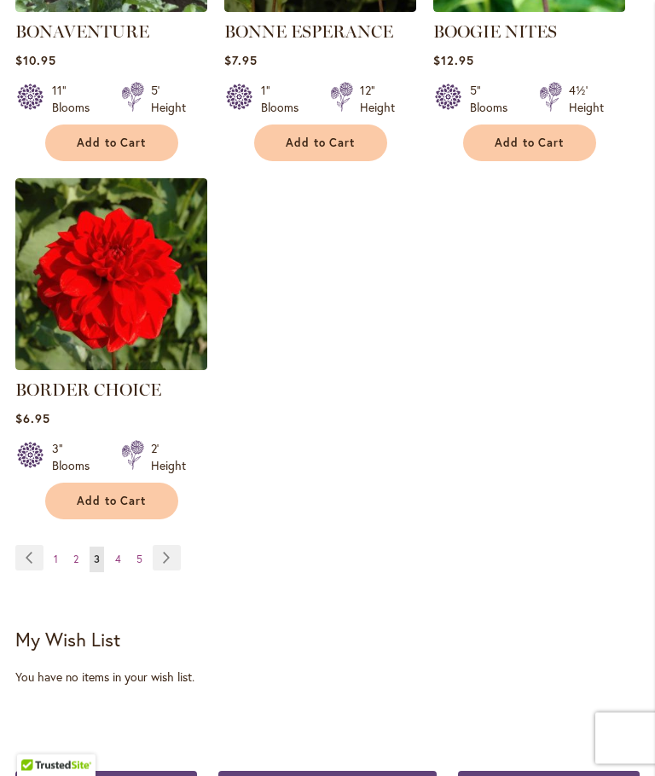
scroll to position [2332, 0]
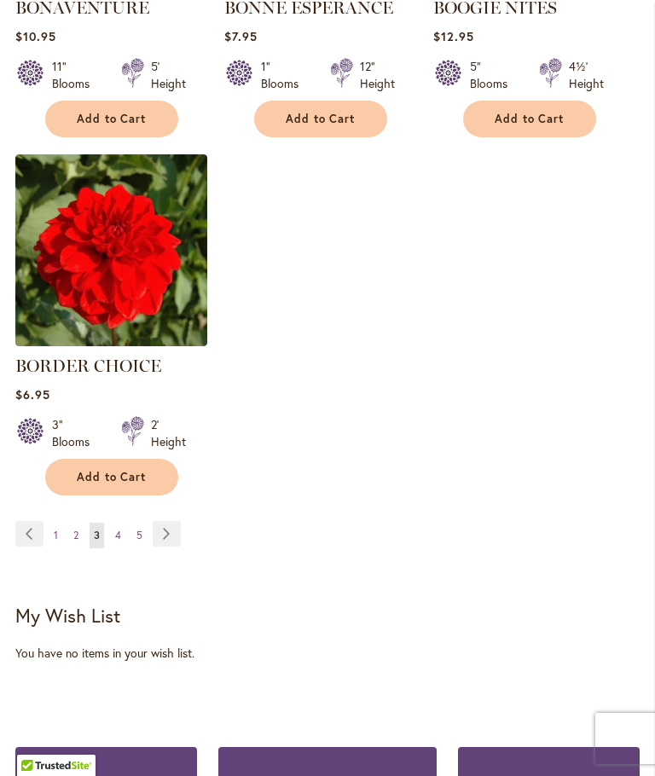
click at [167, 546] on link "Page Next" at bounding box center [167, 534] width 28 height 26
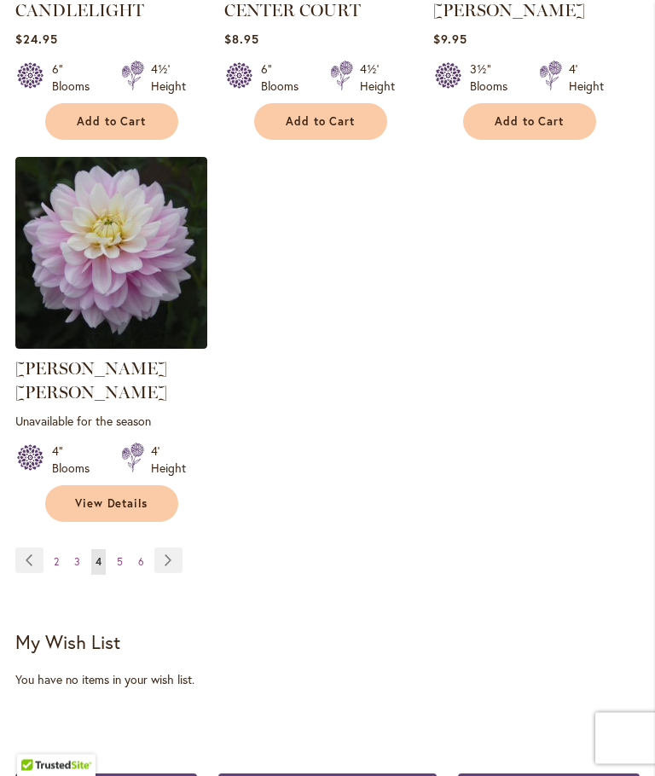
scroll to position [2353, 0]
click at [178, 555] on link "Page Next" at bounding box center [168, 560] width 28 height 26
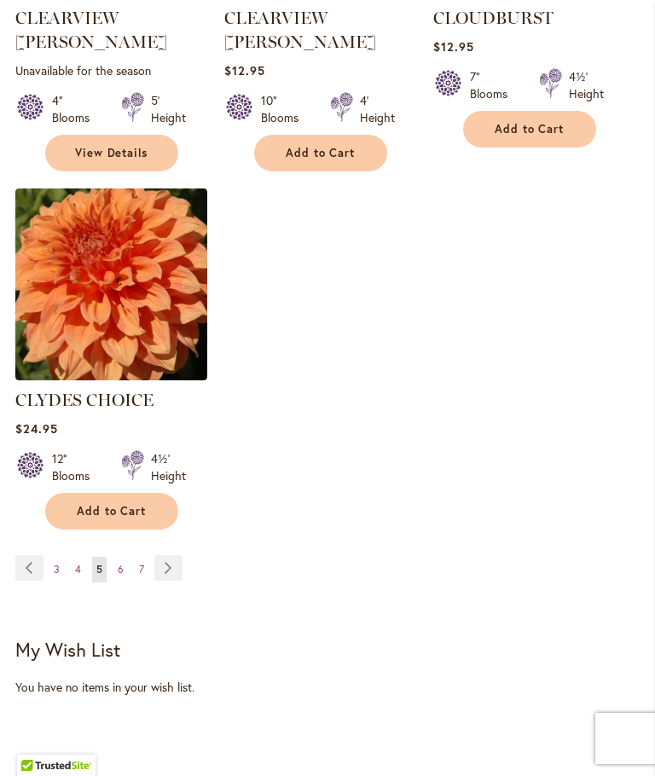
scroll to position [2350, 0]
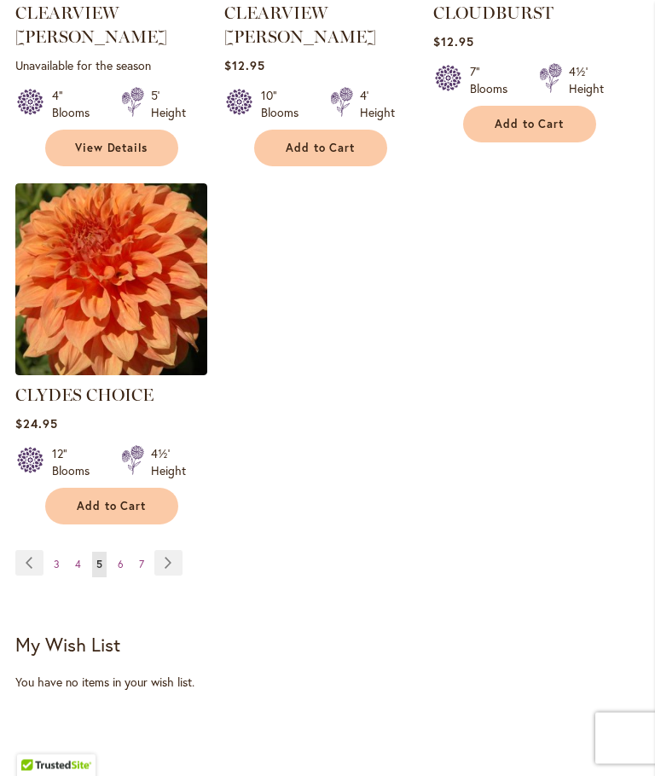
click at [182, 551] on ul "Page Previous Page 3 Page 4 You're currently reading page 5 Page 6 Page 7 Page …" at bounding box center [102, 564] width 174 height 27
click at [173, 551] on link "Page Next" at bounding box center [168, 564] width 28 height 26
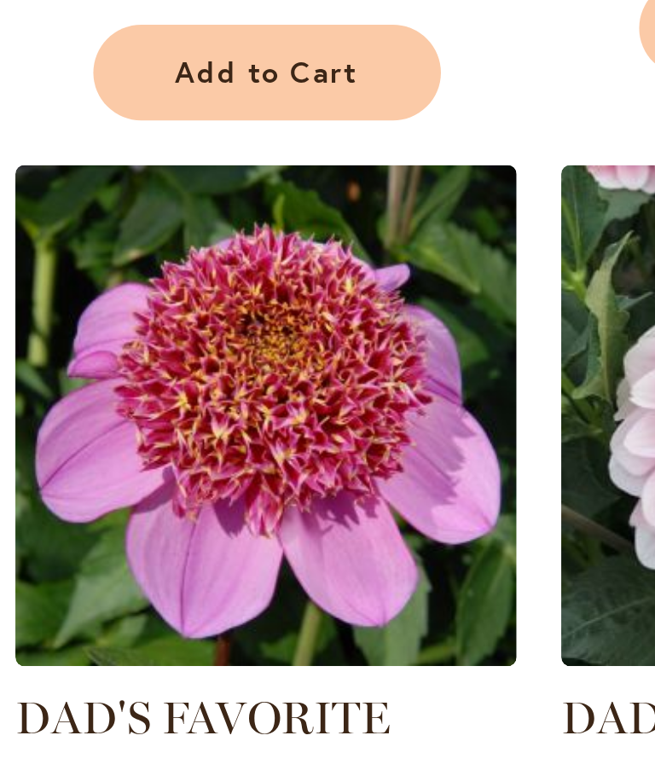
scroll to position [1879, 0]
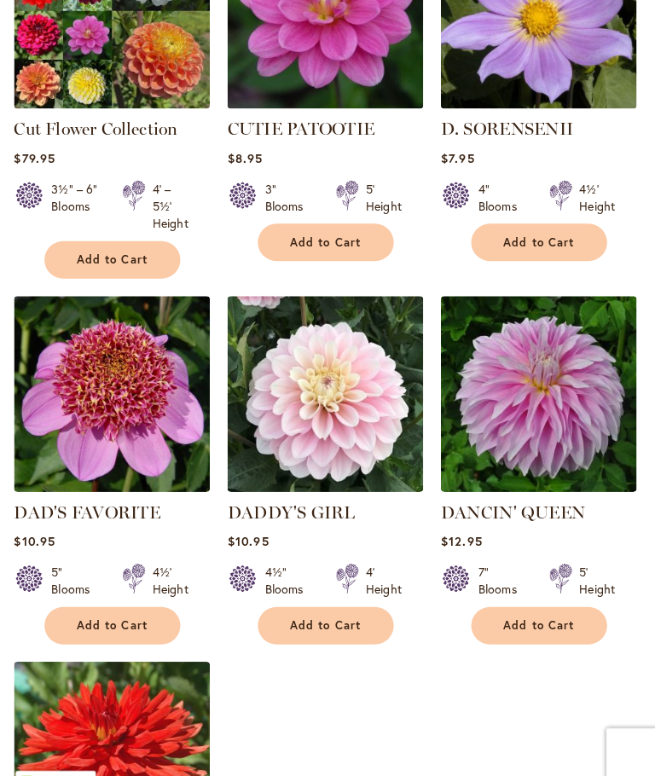
click at [109, 620] on span "Add to Cart" at bounding box center [112, 612] width 70 height 14
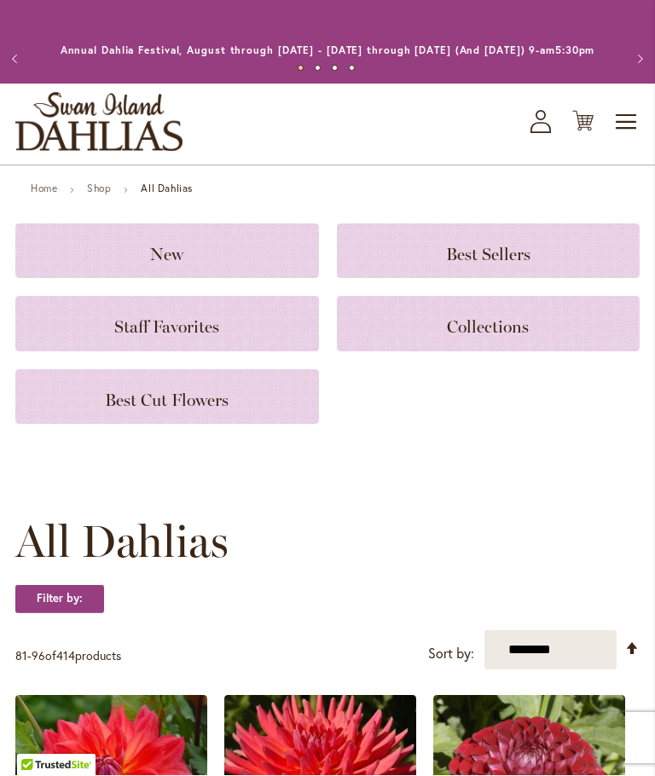
scroll to position [1, 0]
click at [582, 130] on icon "Cart .cls-1 { fill: #231f20; }" at bounding box center [582, 120] width 21 height 21
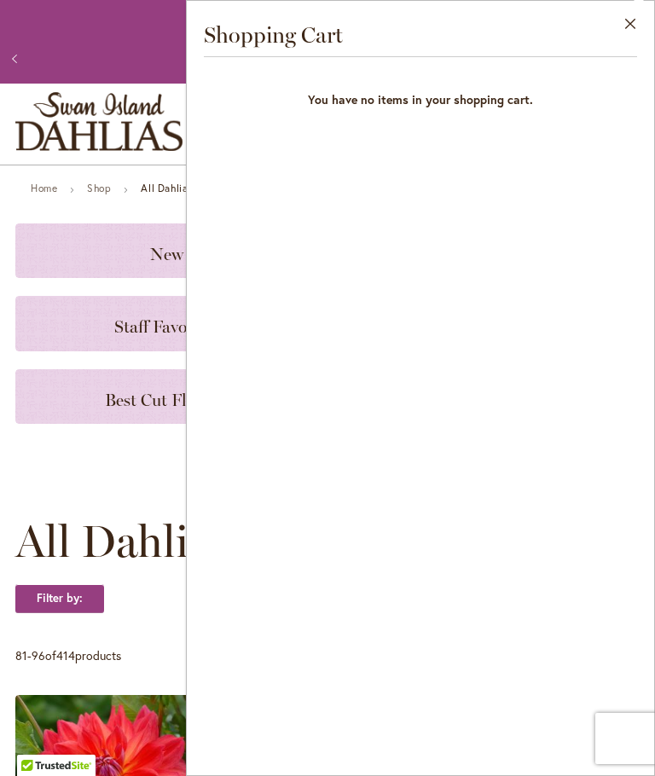
click at [638, 26] on button "Close" at bounding box center [630, 28] width 47 height 54
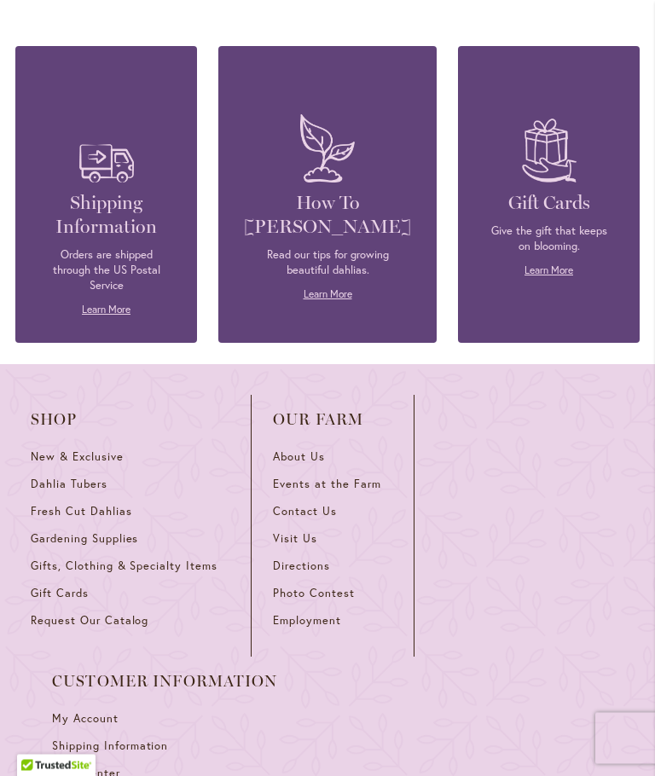
scroll to position [3073, 0]
click at [83, 546] on link "Gardening Supplies" at bounding box center [130, 544] width 199 height 27
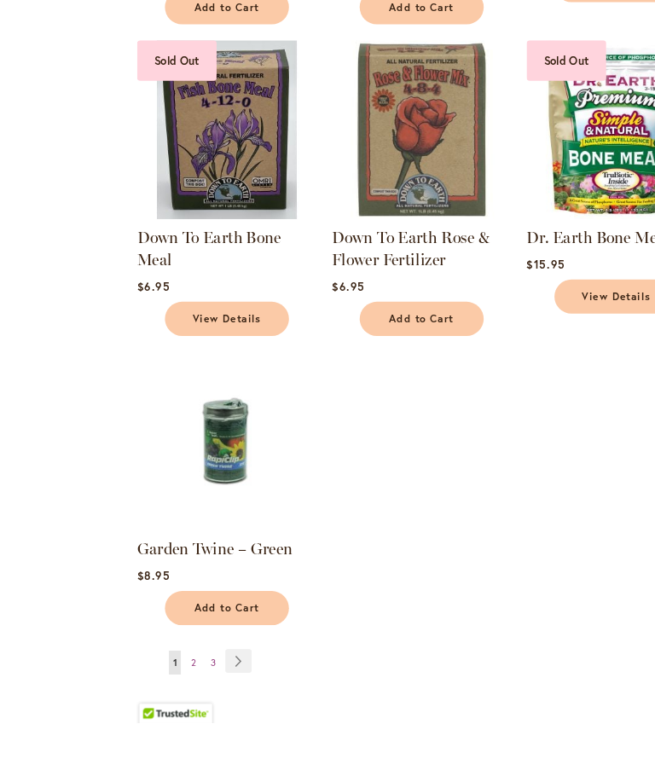
scroll to position [1782, 0]
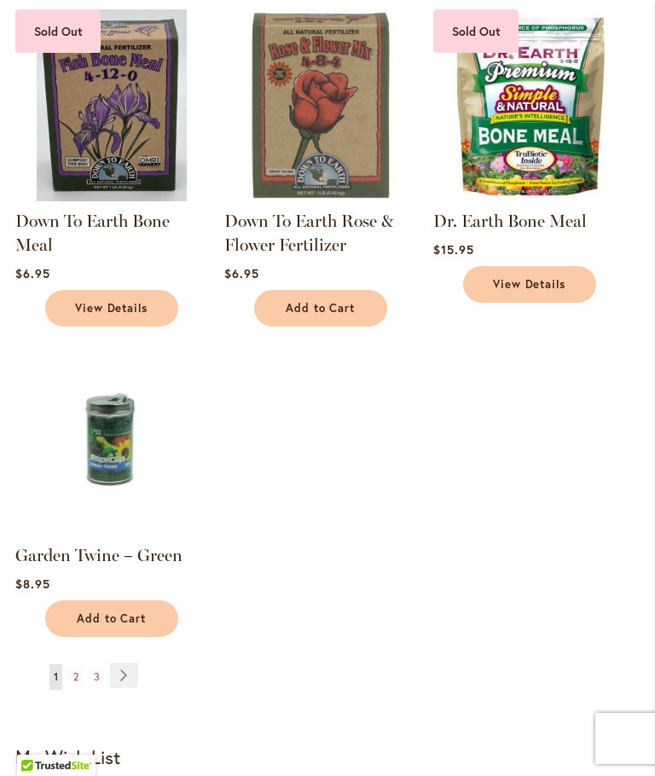
click at [134, 688] on link "Page Next" at bounding box center [124, 675] width 28 height 26
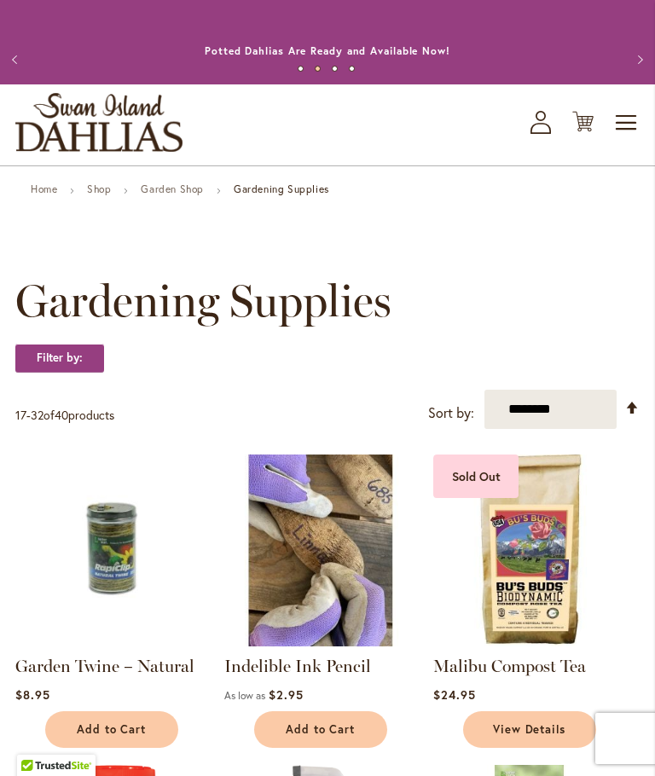
click at [588, 132] on icon "Cart .cls-1 { fill: #231f20; }" at bounding box center [582, 121] width 21 height 21
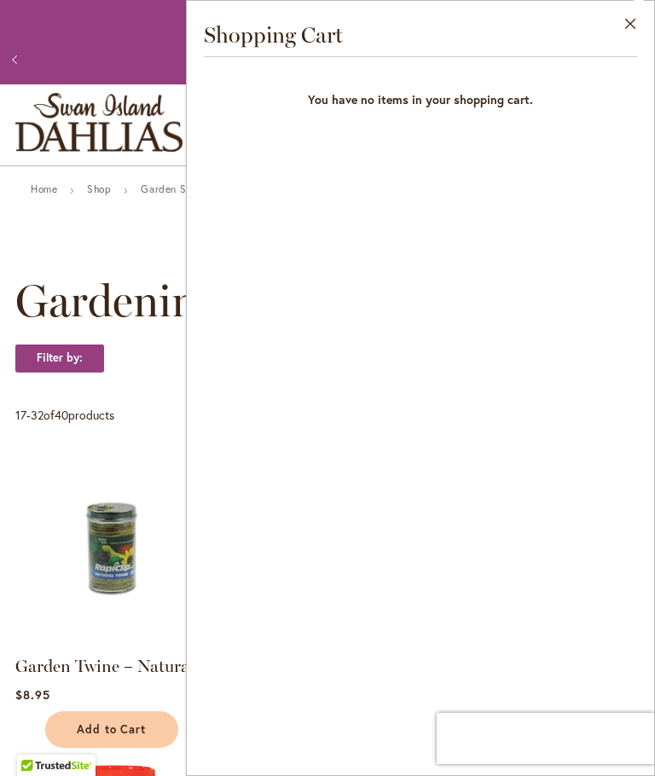
click at [625, 616] on div "Close Shopping Cart You have no items in your shopping cart." at bounding box center [420, 388] width 469 height 776
click at [644, 32] on button "Close" at bounding box center [630, 28] width 47 height 54
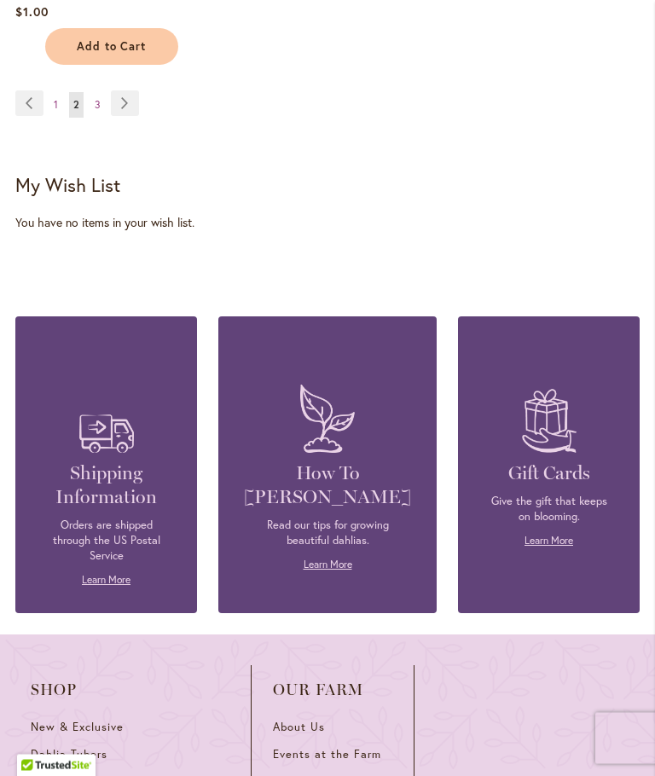
scroll to position [2439, 0]
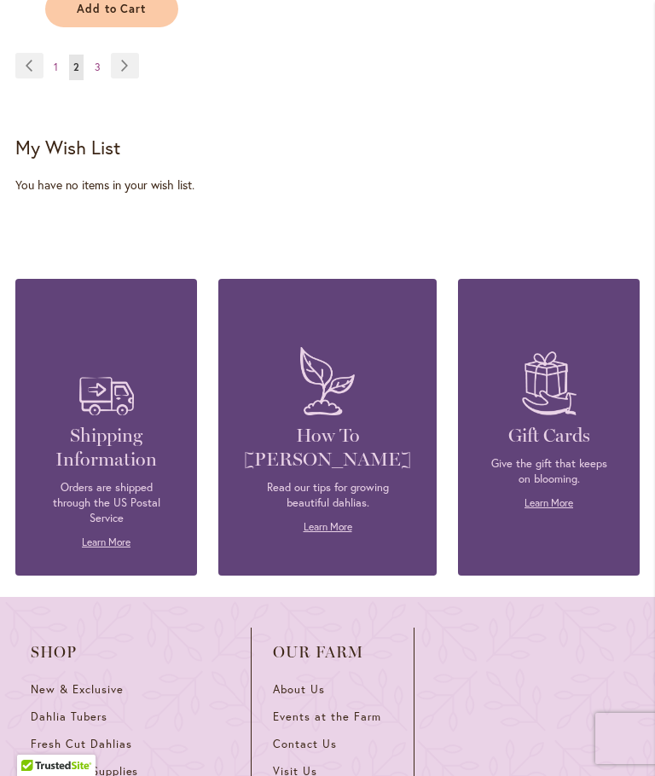
click at [116, 535] on link "Learn More" at bounding box center [106, 541] width 49 height 13
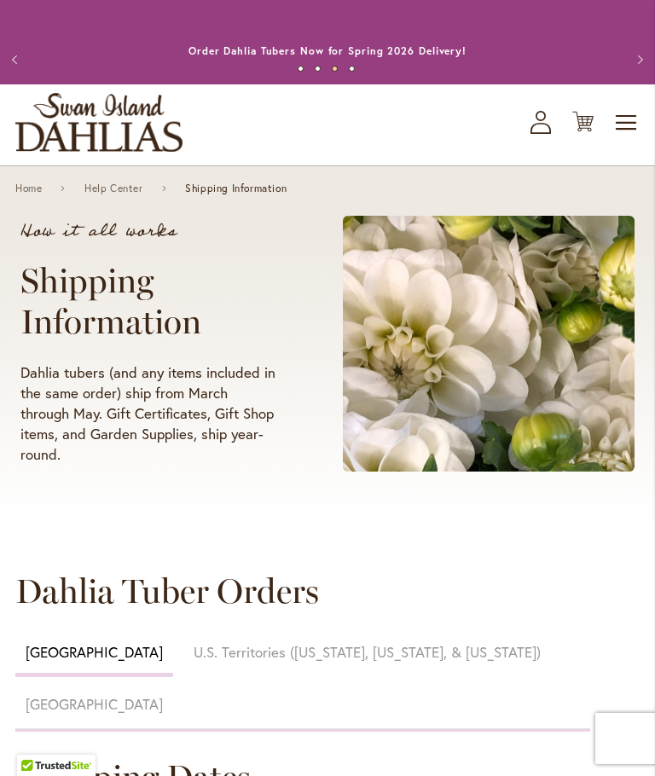
click at [629, 140] on span "Toggle Nav" at bounding box center [627, 123] width 26 height 34
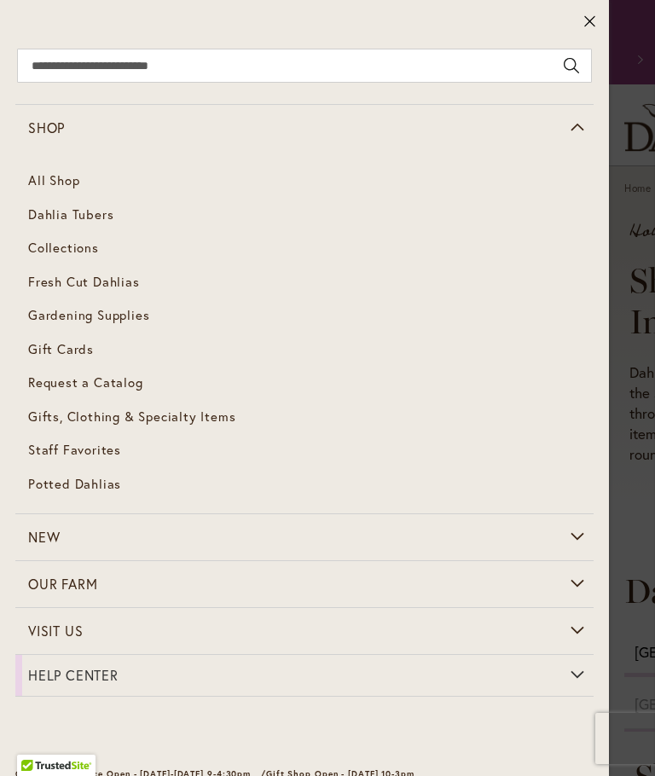
click at [73, 249] on span "Collections" at bounding box center [63, 247] width 71 height 17
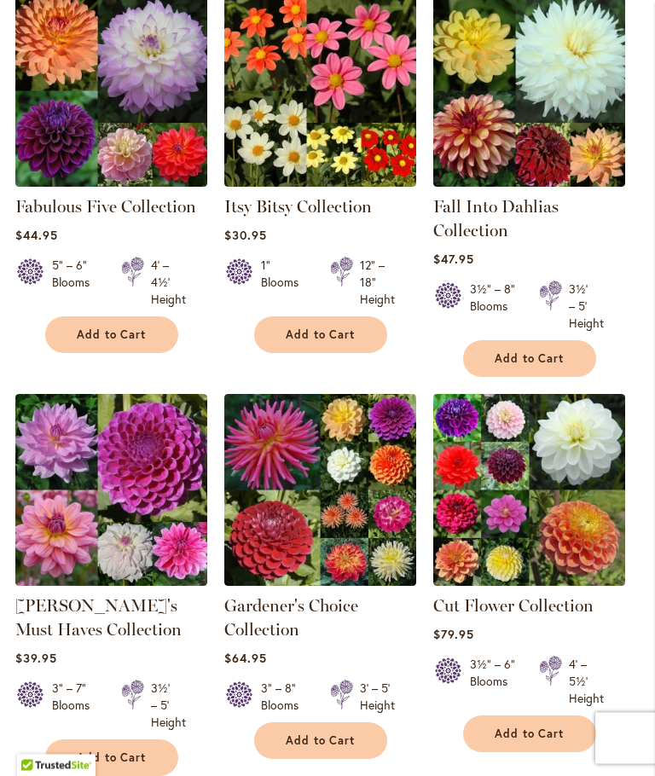
scroll to position [531, 0]
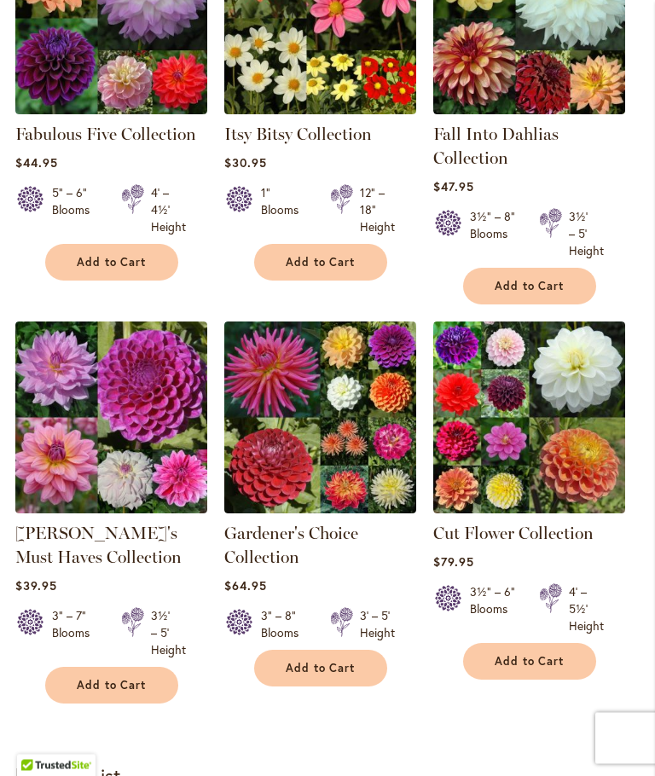
click at [94, 559] on link "[PERSON_NAME]'s Must Haves Collection" at bounding box center [98, 545] width 166 height 44
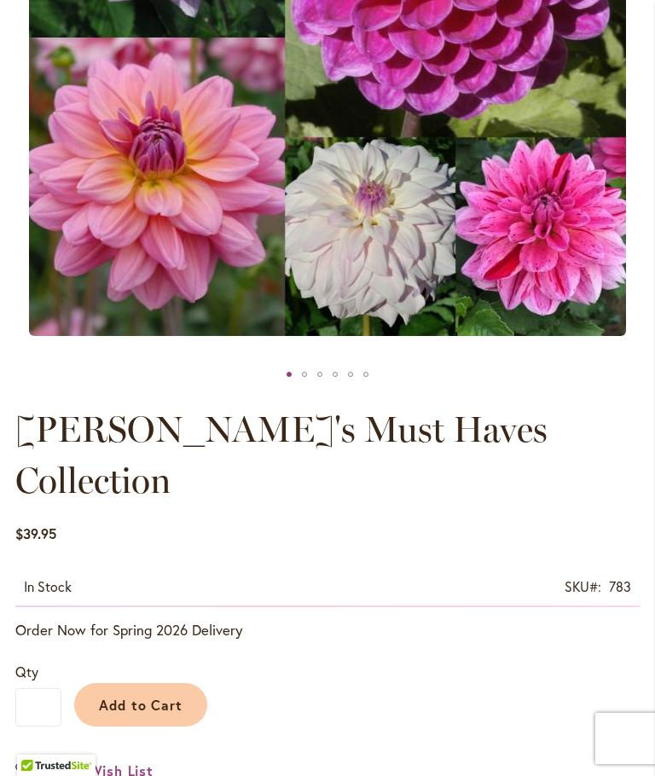
scroll to position [564, 0]
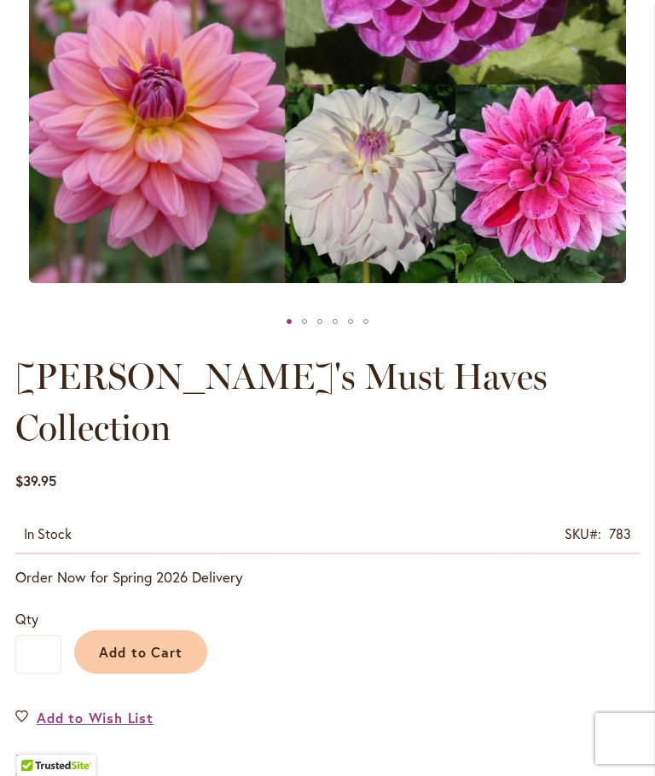
click at [140, 643] on span "Add to Cart" at bounding box center [141, 652] width 84 height 18
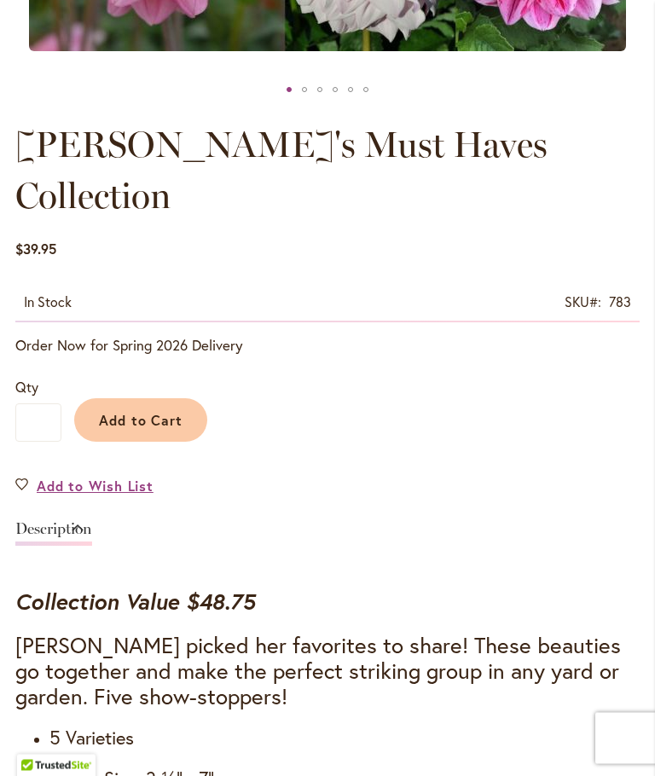
scroll to position [796, 0]
click at [92, 521] on link "Description" at bounding box center [53, 533] width 77 height 25
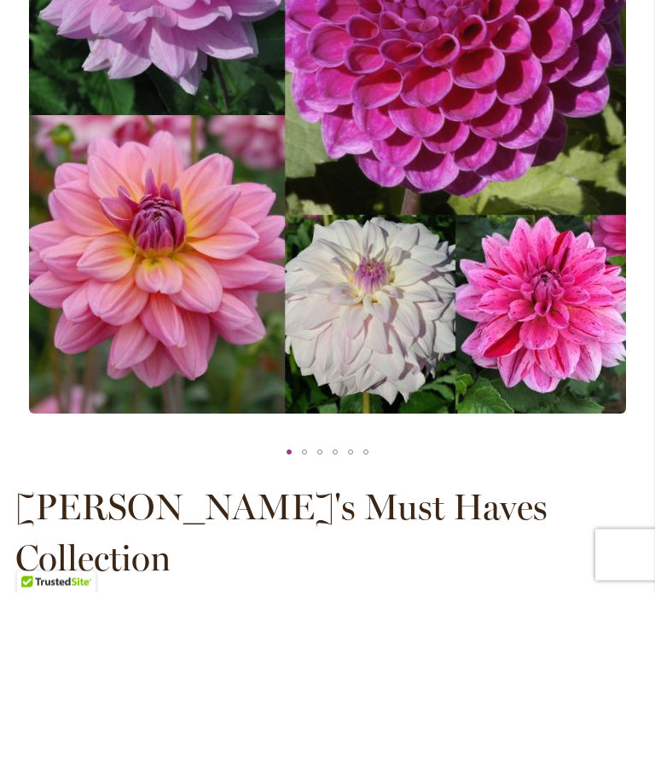
scroll to position [514, 0]
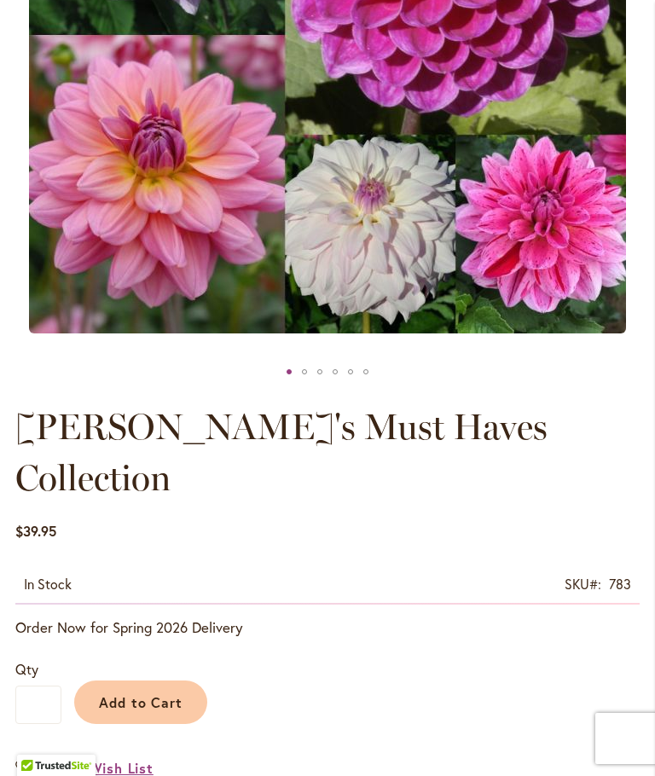
click at [149, 693] on span "Add to Cart" at bounding box center [141, 702] width 84 height 18
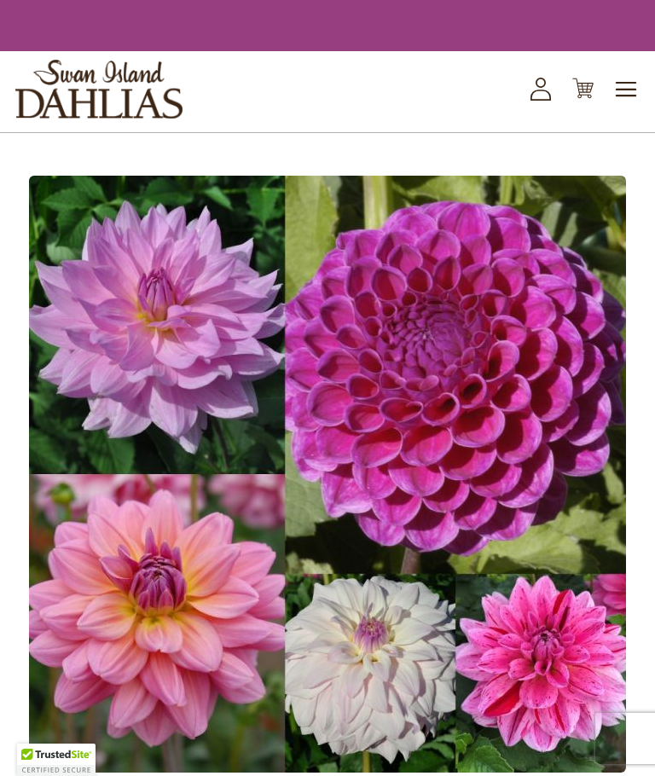
click at [583, 99] on icon "Cart .cls-1 { fill: #231f20; }" at bounding box center [582, 88] width 21 height 21
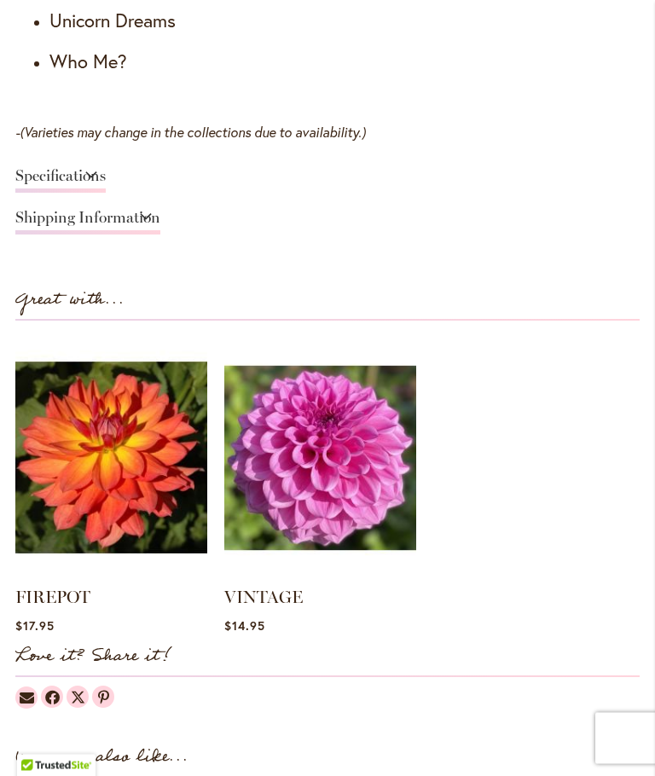
scroll to position [1849, 0]
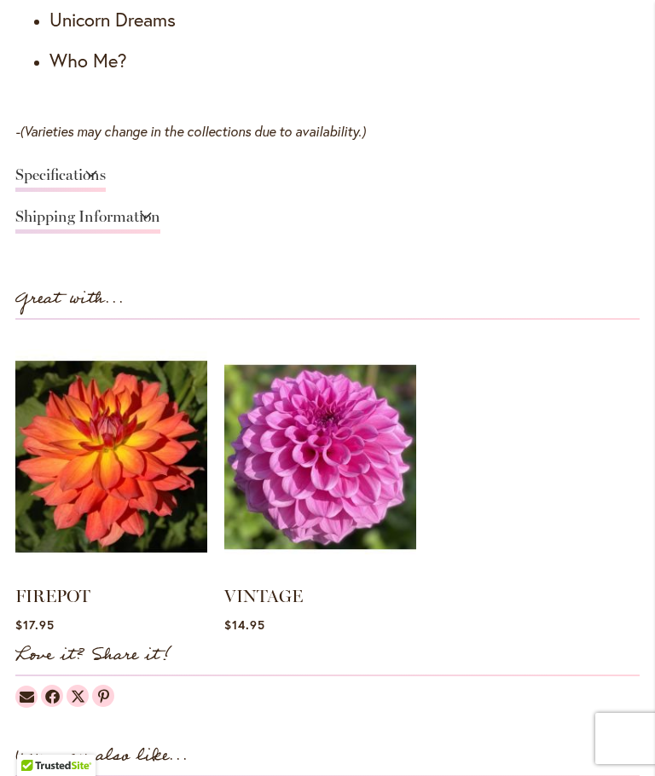
click at [267, 586] on link "VINTAGE" at bounding box center [263, 596] width 78 height 20
